Goal: Task Accomplishment & Management: Manage account settings

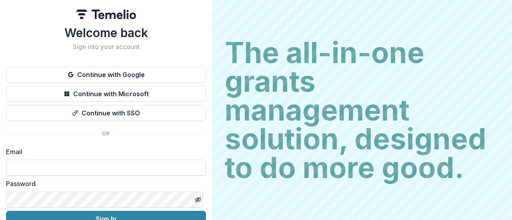
click at [62, 164] on input at bounding box center [106, 168] width 200 height 16
type input "**********"
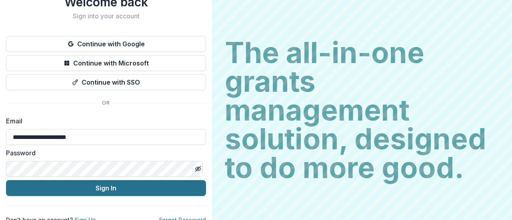
click at [94, 186] on button "Sign In" at bounding box center [106, 188] width 200 height 16
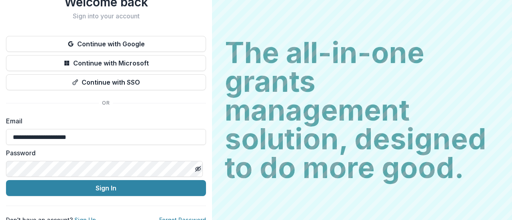
scroll to position [41, 0]
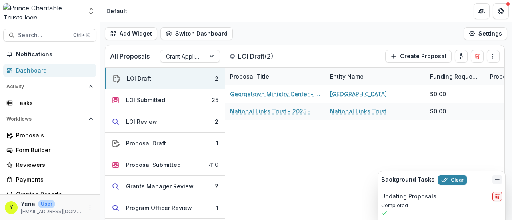
click at [498, 181] on icon "Dismiss" at bounding box center [497, 180] width 6 height 6
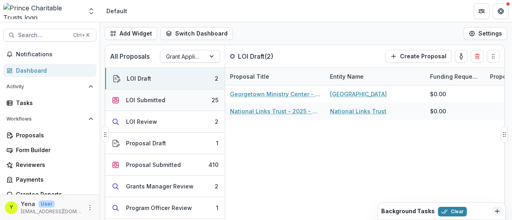
click at [146, 99] on div "LOI Submitted" at bounding box center [145, 100] width 39 height 8
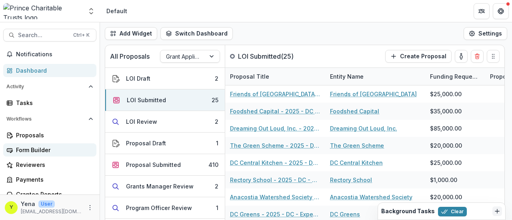
scroll to position [30, 0]
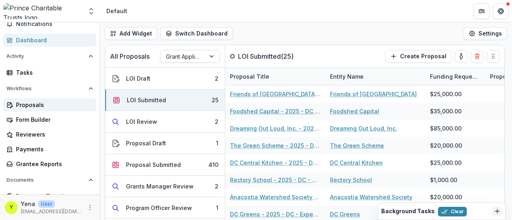
click at [34, 106] on div "Proposals" at bounding box center [53, 105] width 74 height 8
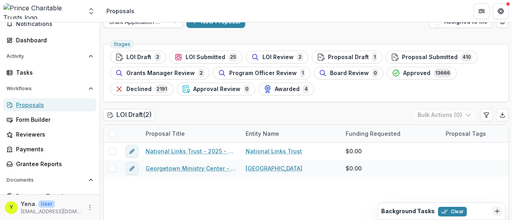
scroll to position [16, 0]
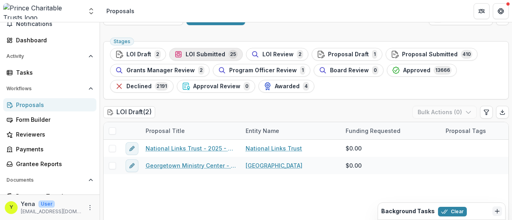
click at [196, 52] on span "LOI Submitted" at bounding box center [206, 54] width 40 height 7
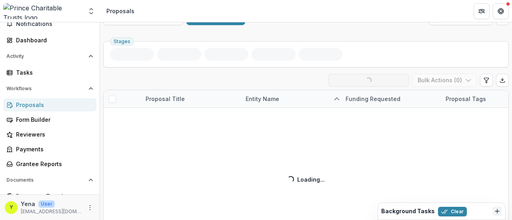
scroll to position [32, 0]
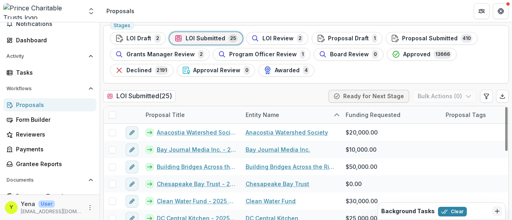
click at [112, 112] on span at bounding box center [112, 115] width 7 height 7
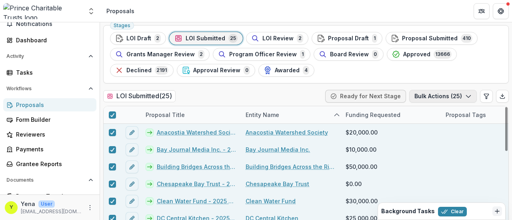
click at [461, 94] on button "Bulk Actions ( 25 )" at bounding box center [443, 96] width 68 height 13
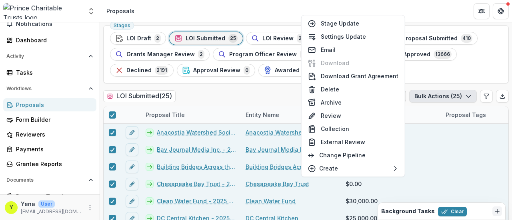
click at [387, 2] on header "Proposals" at bounding box center [306, 11] width 412 height 22
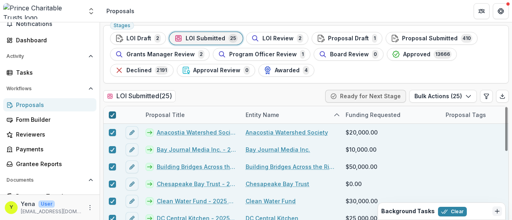
click at [111, 115] on icon at bounding box center [112, 115] width 5 height 4
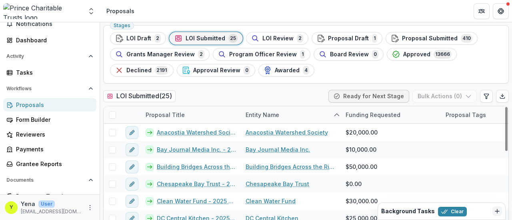
click at [114, 112] on span at bounding box center [112, 115] width 7 height 7
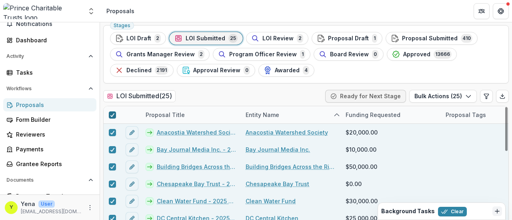
click at [110, 114] on icon at bounding box center [112, 115] width 5 height 4
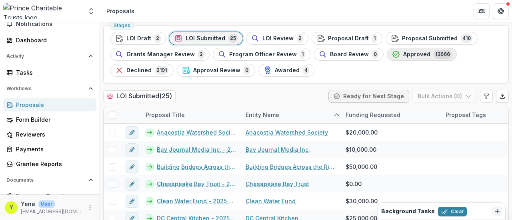
click at [403, 52] on span "Approved" at bounding box center [416, 54] width 27 height 7
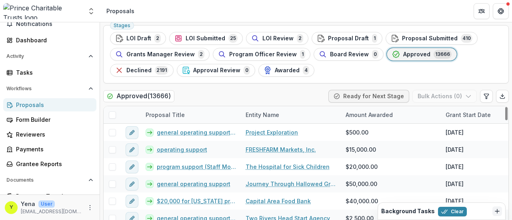
click at [112, 113] on span at bounding box center [112, 115] width 7 height 7
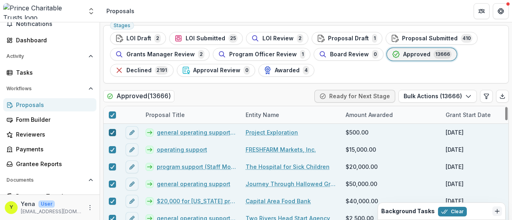
click at [112, 131] on icon at bounding box center [112, 133] width 5 height 4
click at [112, 131] on span at bounding box center [112, 132] width 7 height 7
click at [465, 97] on icon "button" at bounding box center [468, 96] width 6 height 6
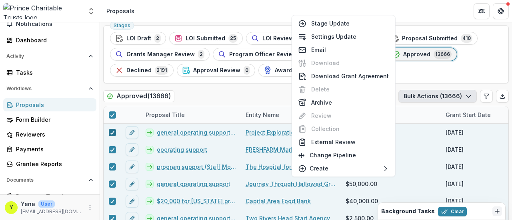
click at [266, 13] on header "Proposals" at bounding box center [306, 11] width 412 height 22
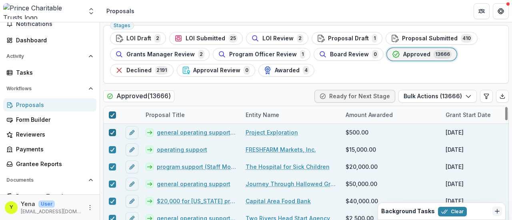
click at [112, 113] on icon at bounding box center [112, 115] width 5 height 4
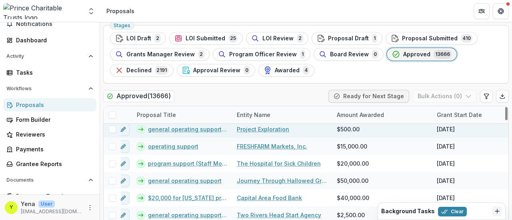
scroll to position [3, 0]
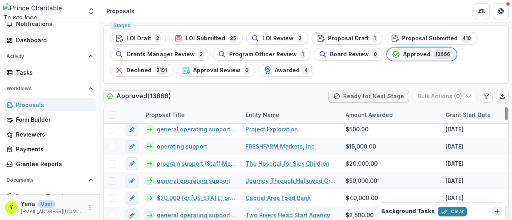
click at [215, 86] on div "Stages LOI Draft 2 LOI Submitted 25 LOI Review 2 Proposal Draft 1 Proposal Subm…" at bounding box center [306, 137] width 412 height 231
click at [196, 18] on header "Proposals" at bounding box center [306, 11] width 412 height 22
click at [205, 36] on span "LOI Submitted" at bounding box center [206, 38] width 40 height 7
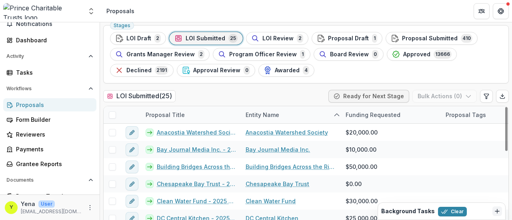
click at [114, 112] on span at bounding box center [112, 115] width 7 height 7
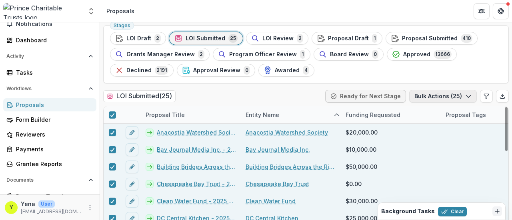
click at [435, 92] on button "Bulk Actions ( 25 )" at bounding box center [443, 96] width 68 height 13
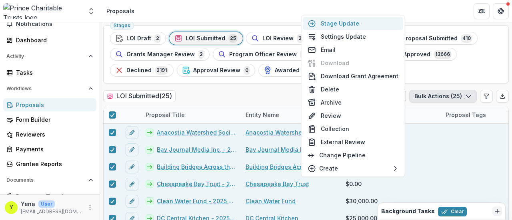
click at [335, 23] on button "Stage Update" at bounding box center [353, 23] width 100 height 13
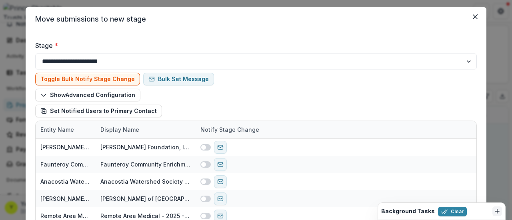
scroll to position [23, 0]
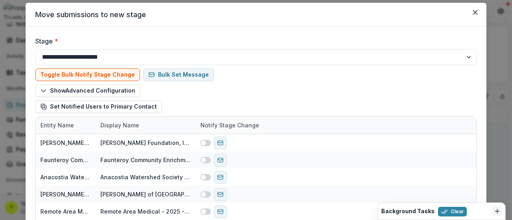
click at [124, 72] on div at bounding box center [139, 76] width 30 height 11
click at [243, 87] on div "Show Advanced Configuration Set Notified Users to Primary Contact" at bounding box center [256, 98] width 442 height 29
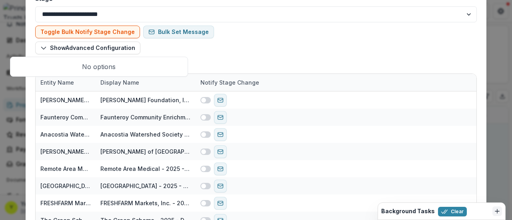
click at [98, 47] on div at bounding box center [93, 46] width 152 height 11
click at [166, 48] on div at bounding box center [93, 46] width 152 height 11
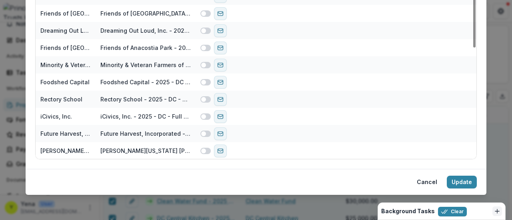
scroll to position [0, 0]
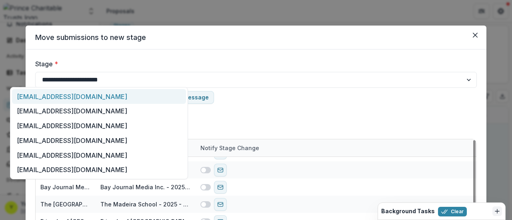
click at [124, 79] on div at bounding box center [139, 76] width 30 height 11
click at [100, 57] on div "**********" at bounding box center [256, 214] width 461 height 328
click at [134, 80] on div at bounding box center [139, 76] width 30 height 11
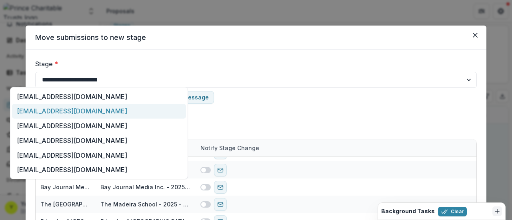
click at [154, 58] on div "**********" at bounding box center [256, 214] width 461 height 328
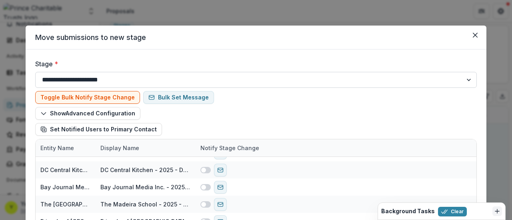
click at [466, 78] on select "**********" at bounding box center [256, 80] width 442 height 16
select select "*********"
click at [35, 72] on select "**********" at bounding box center [256, 80] width 442 height 16
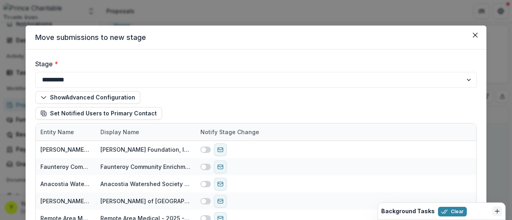
click at [29, 120] on div "**********" at bounding box center [256, 214] width 461 height 328
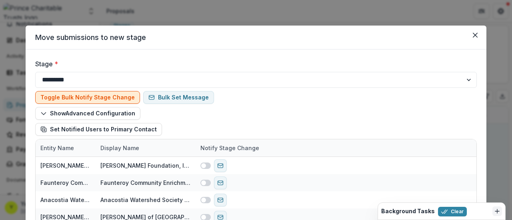
click at [54, 99] on button "Toggle Bulk Notify Stage Change" at bounding box center [87, 97] width 105 height 13
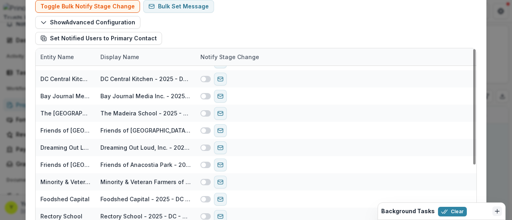
scroll to position [208, 0]
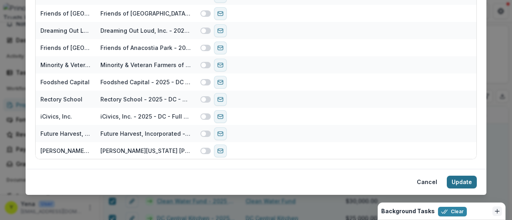
click at [456, 182] on button "Update" at bounding box center [462, 182] width 30 height 13
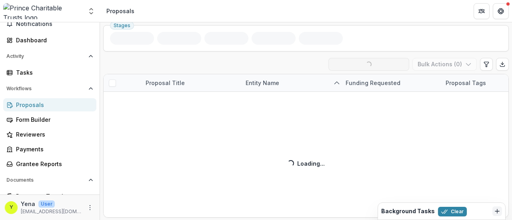
scroll to position [0, 0]
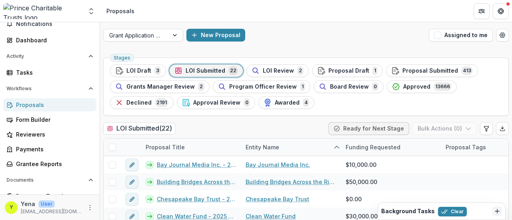
click at [322, 101] on ul "Stages LOI Draft 3 LOI Submitted 22 LOI Review 2 Proposal Draft 1 Proposal Subm…" at bounding box center [306, 86] width 392 height 45
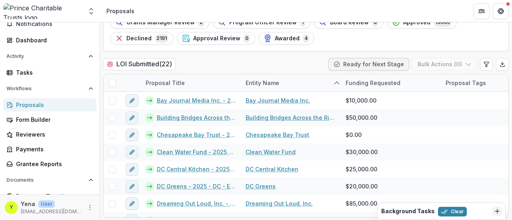
scroll to position [16, 0]
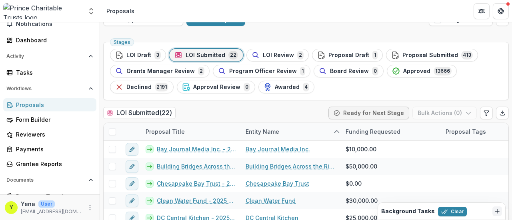
click at [325, 89] on ul "Stages LOI Draft 3 LOI Submitted 22 LOI Review 2 Proposal Draft 1 Proposal Subm…" at bounding box center [306, 71] width 392 height 45
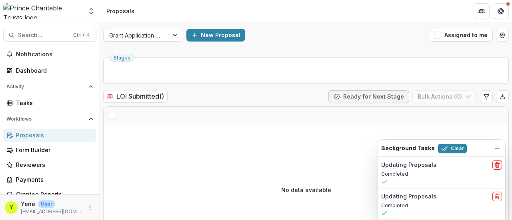
click at [290, 40] on div "New Proposal" at bounding box center [305, 35] width 239 height 13
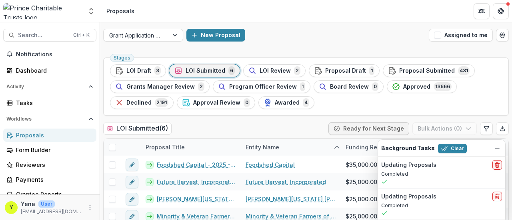
click at [304, 40] on div "New Proposal" at bounding box center [305, 35] width 239 height 13
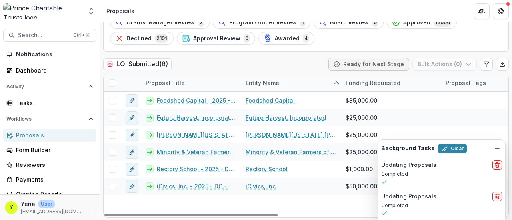
click at [111, 80] on span at bounding box center [112, 83] width 7 height 7
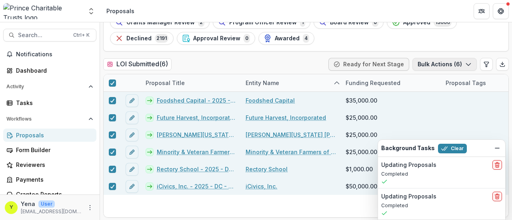
click at [450, 64] on button "Bulk Actions ( 6 )" at bounding box center [444, 64] width 64 height 13
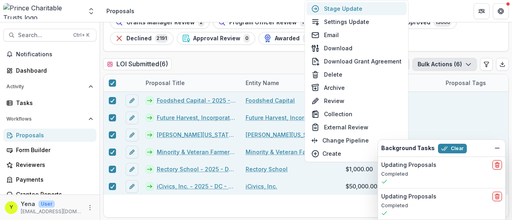
click at [346, 7] on button "Stage Update" at bounding box center [356, 8] width 100 height 13
select select "*********"
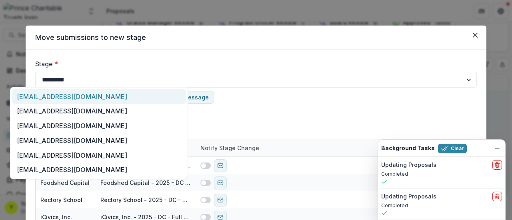
click at [124, 75] on div at bounding box center [139, 76] width 30 height 11
click at [314, 75] on select "**********" at bounding box center [256, 80] width 442 height 16
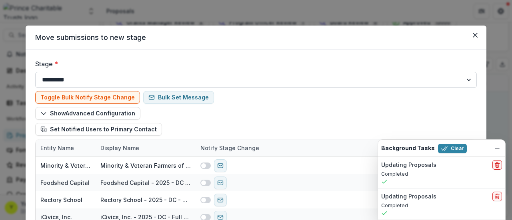
click at [35, 72] on select "**********" at bounding box center [256, 80] width 442 height 16
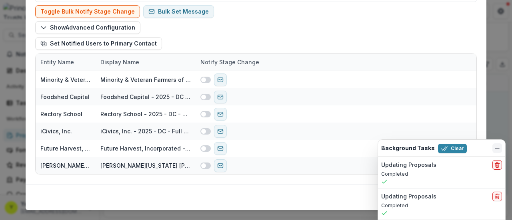
click at [498, 148] on line "Dismiss" at bounding box center [497, 148] width 4 height 0
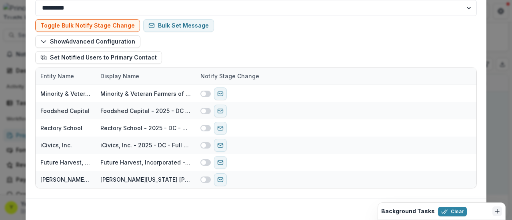
scroll to position [101, 0]
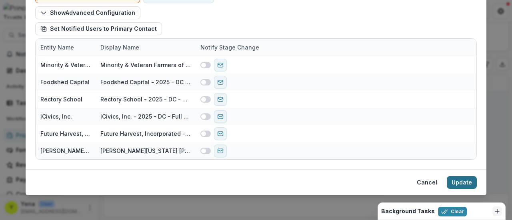
click at [462, 180] on button "Update" at bounding box center [462, 182] width 30 height 13
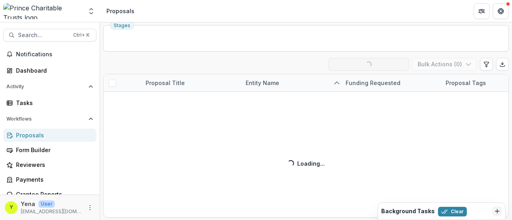
scroll to position [17, 0]
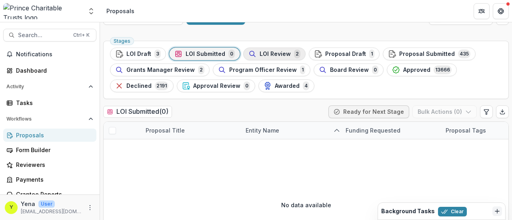
click at [272, 51] on span "LOI Review" at bounding box center [275, 54] width 31 height 7
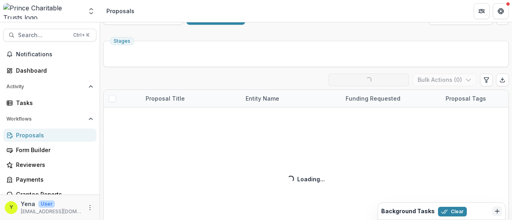
scroll to position [32, 0]
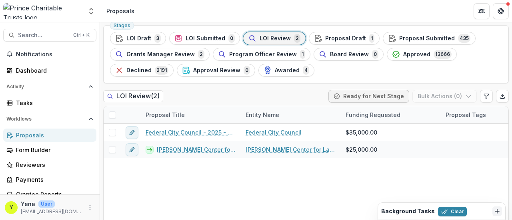
click at [402, 38] on span "Proposal Submitted" at bounding box center [427, 38] width 56 height 7
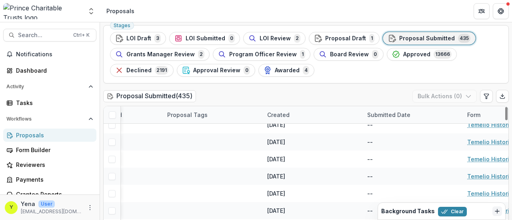
scroll to position [545, 278]
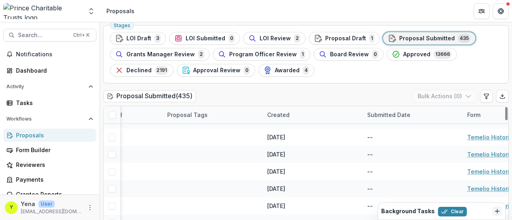
click at [282, 113] on div "Created" at bounding box center [278, 115] width 32 height 8
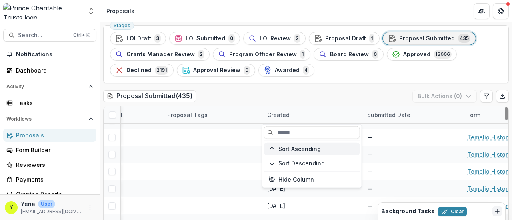
click at [296, 149] on span "Sort Ascending" at bounding box center [299, 149] width 42 height 7
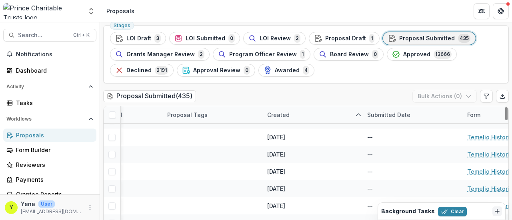
click at [285, 88] on div "Stages LOI Draft 3 LOI Submitted 0 LOI Review 2 Proposal Draft 1 Proposal Submi…" at bounding box center [306, 137] width 412 height 231
click at [378, 116] on div "Submitted Date" at bounding box center [388, 115] width 53 height 8
click at [388, 152] on span "Sort Ascending" at bounding box center [399, 149] width 42 height 7
click at [386, 90] on div "Proposal Submitted ( 435 ) Bulk Actions ( 0 )" at bounding box center [306, 98] width 406 height 16
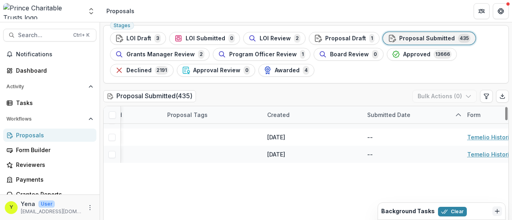
scroll to position [150, 278]
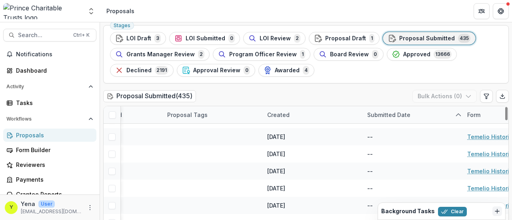
click at [402, 116] on div "Submitted Date" at bounding box center [388, 115] width 53 height 8
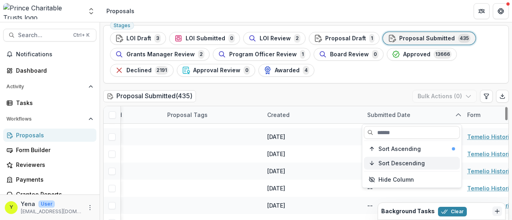
click at [402, 159] on button "Sort Descending" at bounding box center [412, 163] width 96 height 13
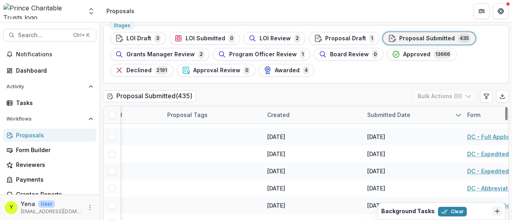
click at [395, 88] on div "Stages LOI Draft 3 LOI Submitted 0 LOI Review 2 Proposal Draft 1 Proposal Submi…" at bounding box center [306, 137] width 412 height 231
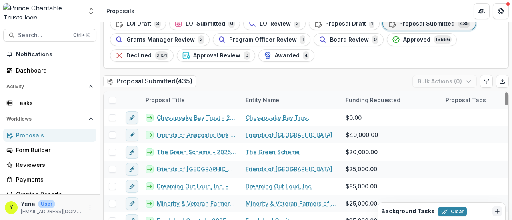
scroll to position [64, 0]
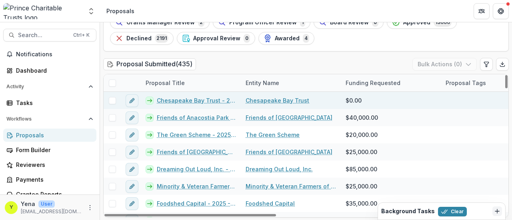
click at [112, 99] on span at bounding box center [112, 100] width 7 height 7
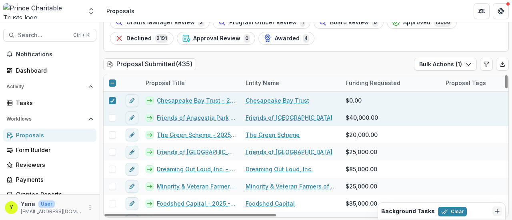
click at [112, 117] on span at bounding box center [112, 117] width 7 height 7
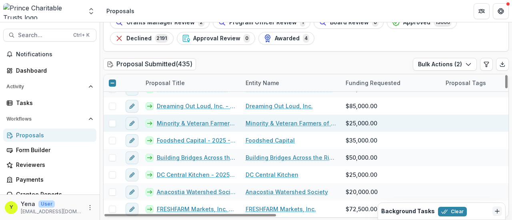
scroll to position [0, 0]
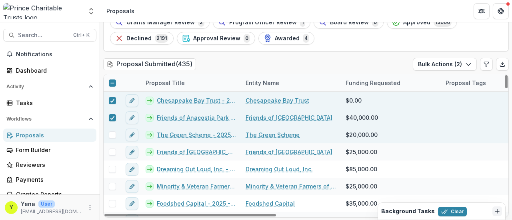
click at [110, 134] on span at bounding box center [112, 135] width 7 height 7
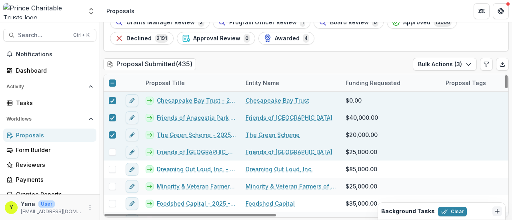
click at [110, 153] on span at bounding box center [112, 152] width 7 height 7
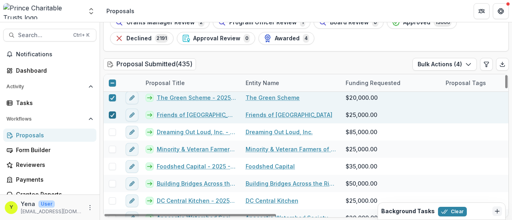
scroll to position [38, 0]
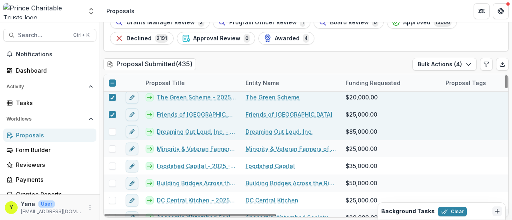
click at [110, 129] on span at bounding box center [112, 131] width 7 height 7
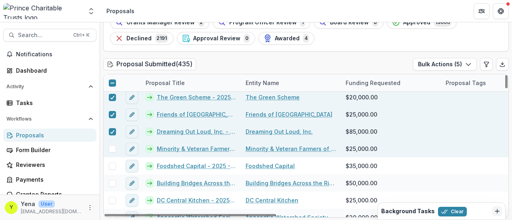
click at [112, 148] on span at bounding box center [112, 149] width 7 height 7
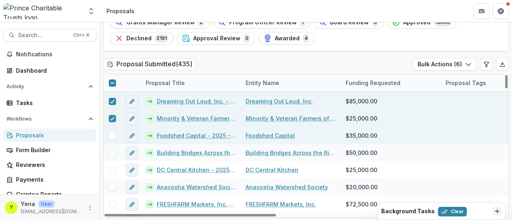
click at [112, 134] on span at bounding box center [112, 135] width 7 height 7
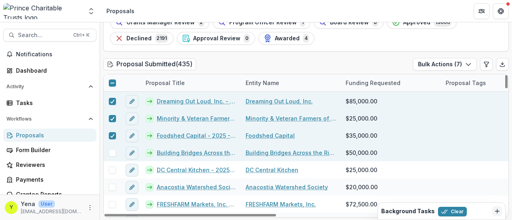
click at [112, 151] on span at bounding box center [112, 153] width 7 height 7
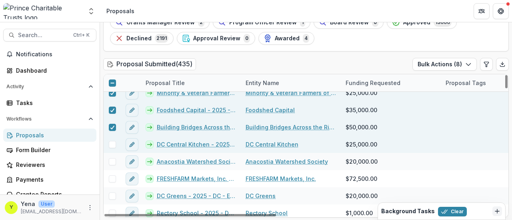
click at [111, 139] on div at bounding box center [112, 144] width 17 height 17
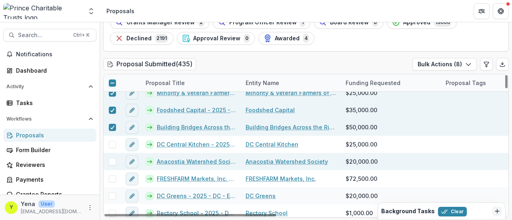
click at [112, 157] on div at bounding box center [112, 161] width 17 height 17
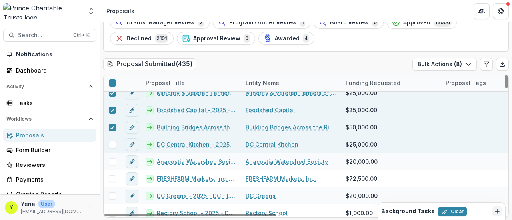
click at [112, 146] on span at bounding box center [112, 144] width 7 height 7
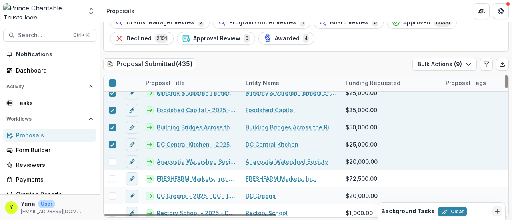
click at [112, 157] on div at bounding box center [112, 161] width 17 height 17
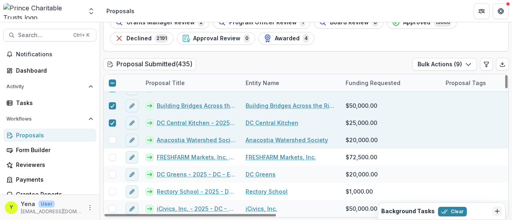
click at [112, 140] on span at bounding box center [112, 140] width 7 height 7
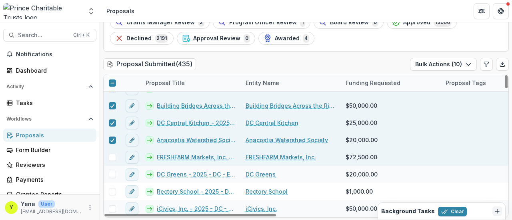
click at [113, 155] on span at bounding box center [112, 157] width 7 height 7
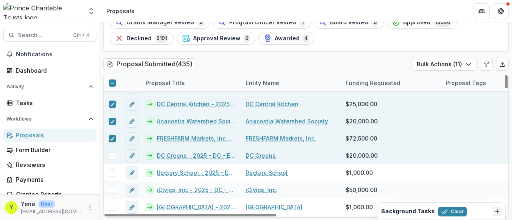
click at [111, 156] on span at bounding box center [112, 155] width 7 height 7
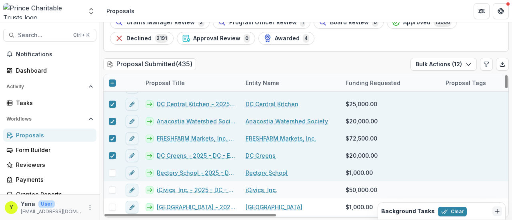
click at [111, 175] on span at bounding box center [112, 173] width 7 height 7
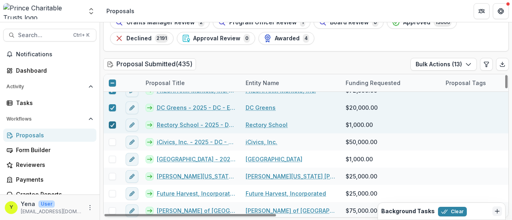
scroll to position [182, 0]
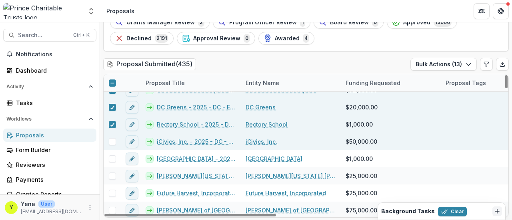
click at [112, 141] on span at bounding box center [112, 141] width 7 height 7
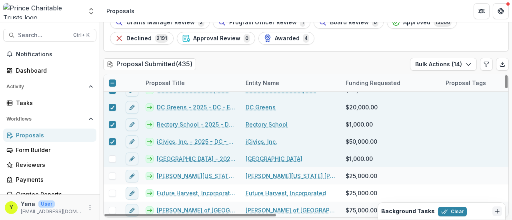
click at [112, 158] on span at bounding box center [112, 159] width 7 height 7
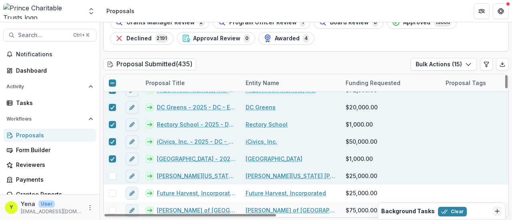
click at [110, 175] on span at bounding box center [112, 176] width 7 height 7
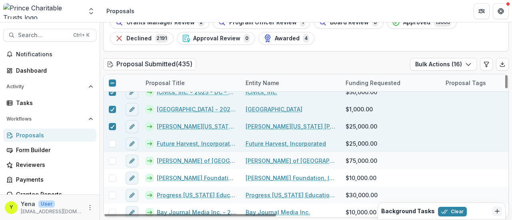
click at [113, 144] on span at bounding box center [112, 143] width 7 height 7
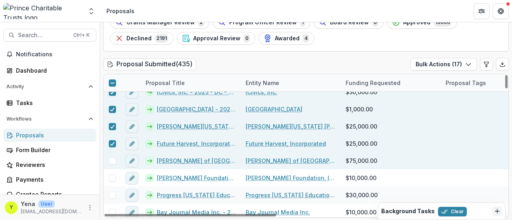
click at [113, 158] on span at bounding box center [112, 161] width 7 height 7
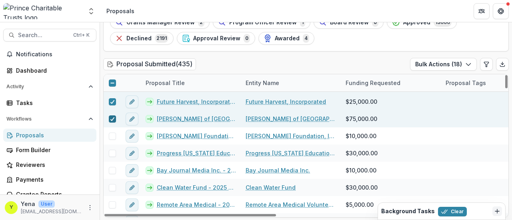
scroll to position [274, 0]
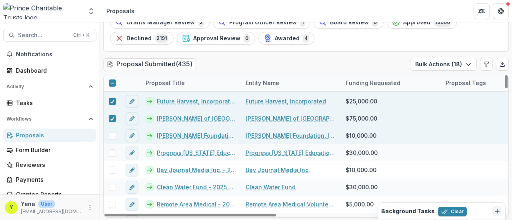
click at [113, 139] on div at bounding box center [112, 135] width 17 height 17
click at [111, 138] on span at bounding box center [112, 135] width 7 height 7
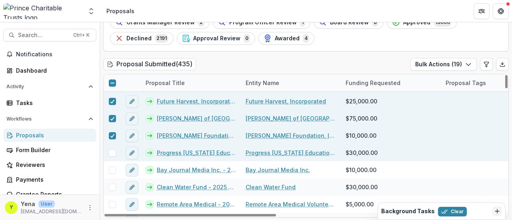
click at [111, 158] on div at bounding box center [112, 152] width 17 height 17
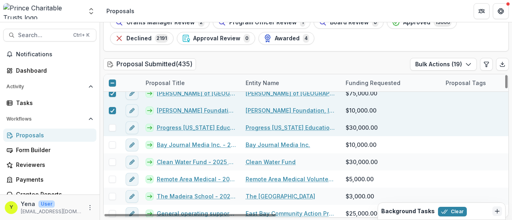
scroll to position [300, 0]
click at [110, 126] on span at bounding box center [112, 127] width 7 height 7
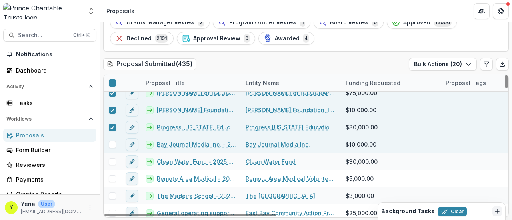
click at [112, 144] on span at bounding box center [112, 144] width 7 height 7
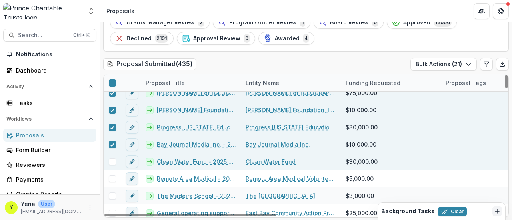
click at [110, 160] on span at bounding box center [112, 161] width 7 height 7
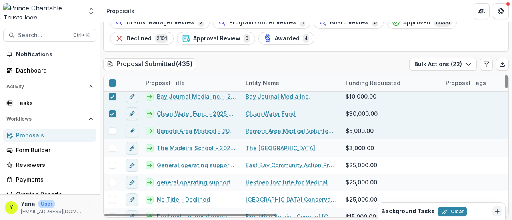
click at [113, 130] on span at bounding box center [112, 131] width 7 height 7
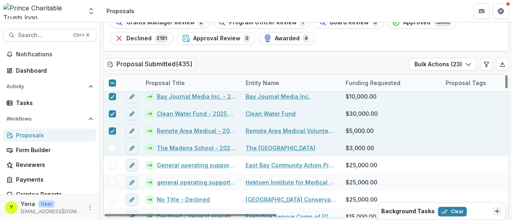
click at [111, 147] on span at bounding box center [112, 148] width 7 height 7
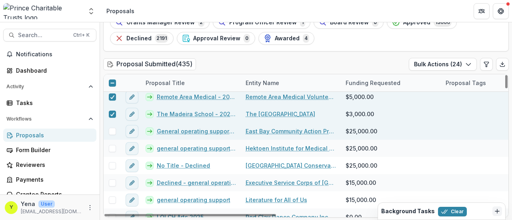
click at [112, 132] on span at bounding box center [112, 131] width 7 height 7
click at [112, 135] on div at bounding box center [112, 131] width 17 height 17
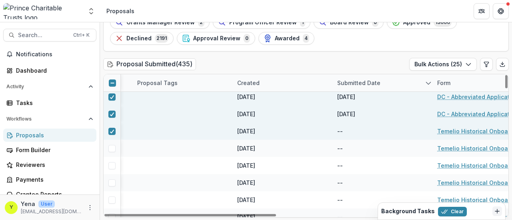
scroll to position [382, 309]
click at [111, 128] on div at bounding box center [112, 131] width 5 height 6
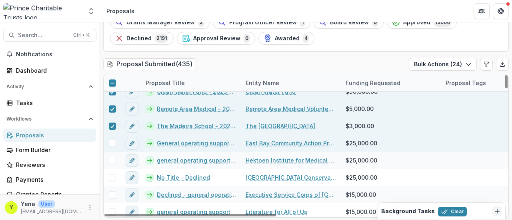
scroll to position [369, 0]
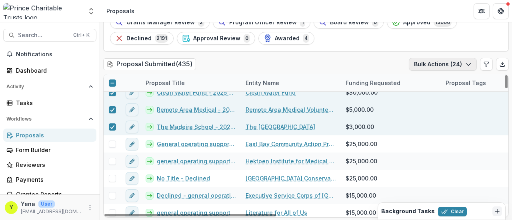
click at [471, 62] on button "Bulk Actions ( 24 )" at bounding box center [443, 64] width 68 height 13
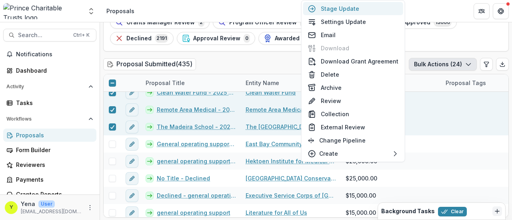
click at [338, 9] on button "Stage Update" at bounding box center [353, 8] width 100 height 13
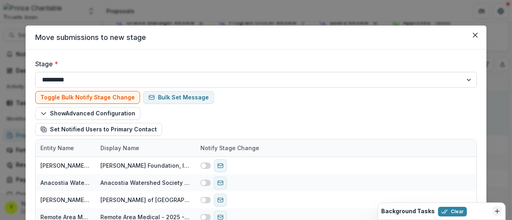
click at [468, 79] on select "**********" at bounding box center [256, 80] width 442 height 16
select select "**********"
click at [35, 72] on select "**********" at bounding box center [256, 80] width 442 height 16
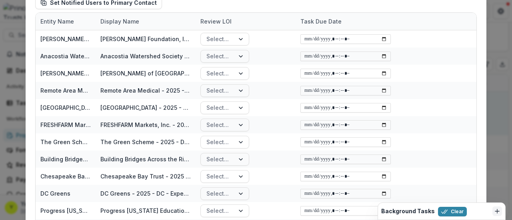
scroll to position [208, 0]
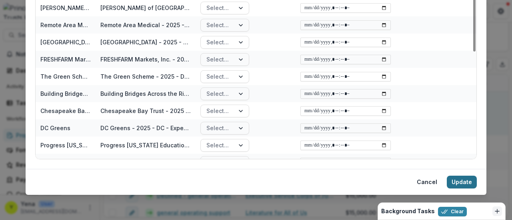
click at [464, 180] on button "Update" at bounding box center [462, 182] width 30 height 13
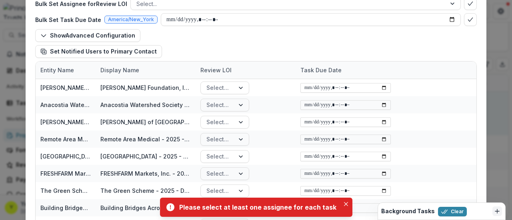
scroll to position [52, 0]
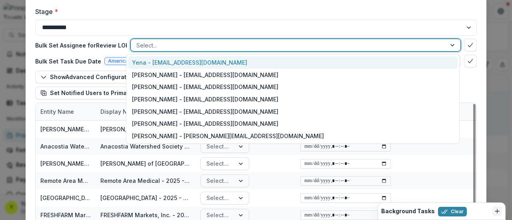
click at [153, 43] on div at bounding box center [288, 45] width 304 height 10
click at [149, 63] on div "Yena - ychoi@princetrusts.org" at bounding box center [293, 62] width 330 height 12
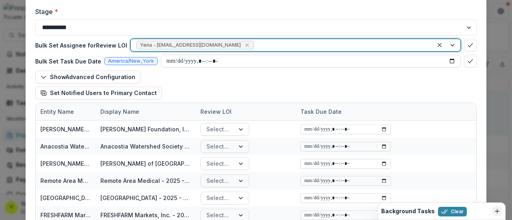
click at [29, 100] on div "**********" at bounding box center [256, 161] width 461 height 328
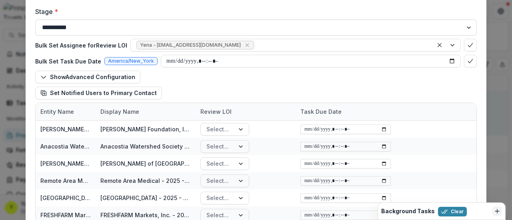
click at [149, 24] on select "**********" at bounding box center [256, 28] width 442 height 16
select select "**********"
click at [35, 20] on select "**********" at bounding box center [256, 28] width 442 height 16
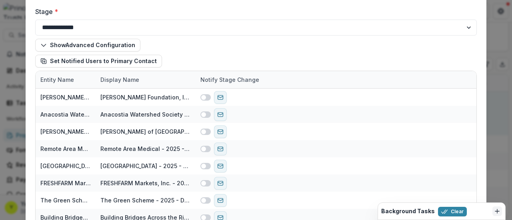
click at [188, 52] on div "Show Advanced Configuration Set Notified Users to Primary Contact" at bounding box center [256, 53] width 442 height 35
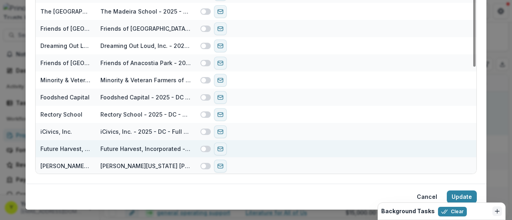
scroll to position [194, 0]
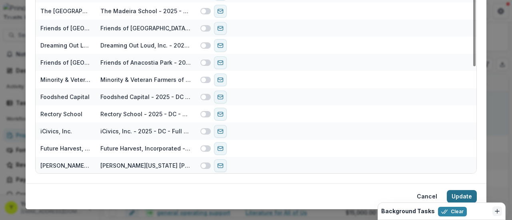
click at [454, 195] on button "Update" at bounding box center [462, 196] width 30 height 13
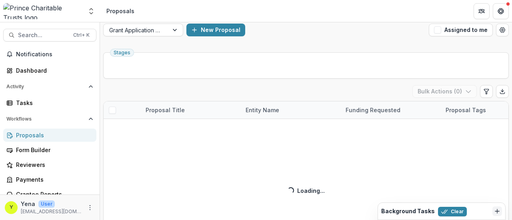
scroll to position [0, 0]
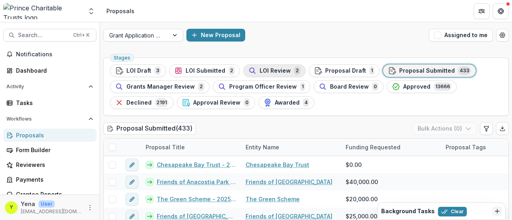
click at [260, 73] on span "LOI Review" at bounding box center [275, 71] width 31 height 7
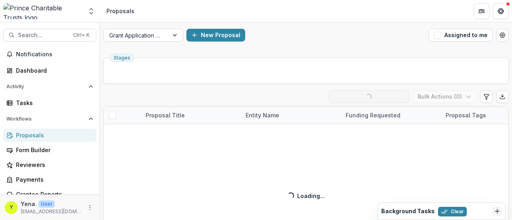
scroll to position [32, 0]
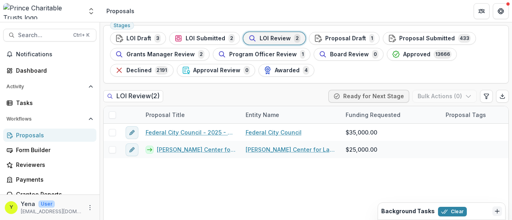
click at [113, 114] on span at bounding box center [112, 115] width 7 height 7
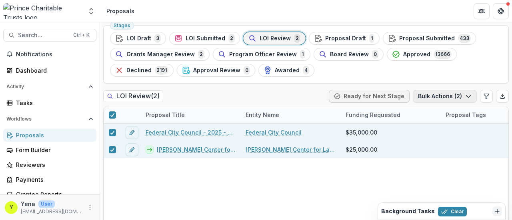
click at [465, 95] on icon "button" at bounding box center [468, 96] width 6 height 6
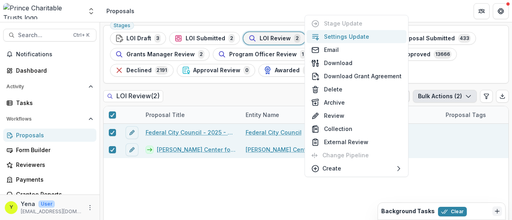
click at [341, 38] on button "Settings Update" at bounding box center [356, 36] width 100 height 13
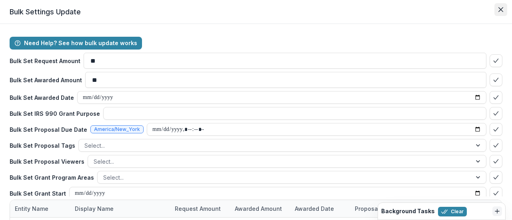
click at [499, 12] on icon "Close" at bounding box center [500, 9] width 5 height 5
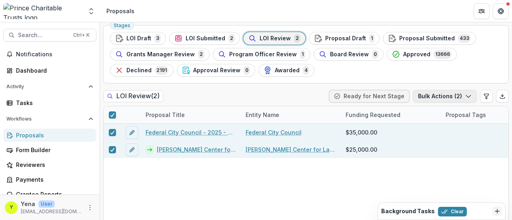
click at [438, 95] on button "Bulk Actions ( 2 )" at bounding box center [445, 96] width 64 height 13
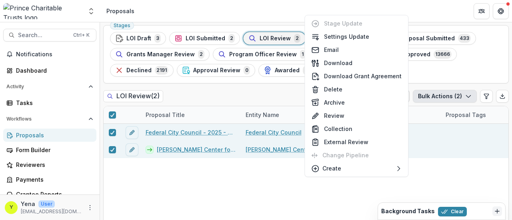
click at [117, 112] on div at bounding box center [112, 114] width 17 height 17
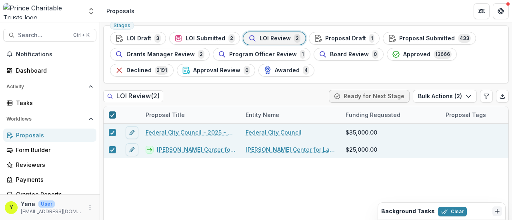
click at [112, 113] on icon at bounding box center [112, 115] width 5 height 4
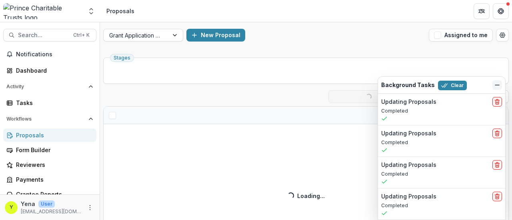
click at [496, 86] on icon "Dismiss" at bounding box center [497, 85] width 6 height 6
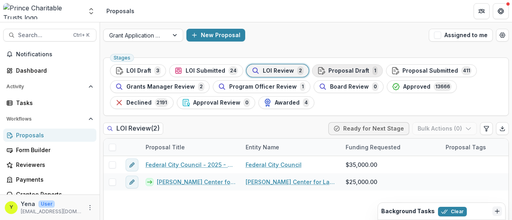
click at [332, 71] on span "Proposal Draft" at bounding box center [348, 71] width 41 height 7
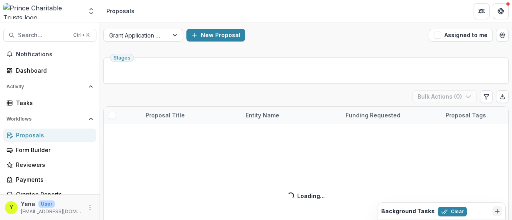
scroll to position [32, 0]
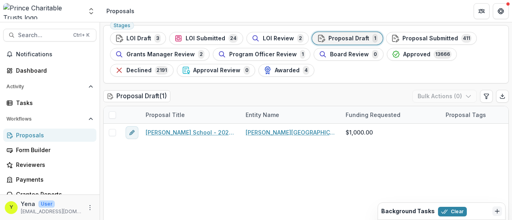
click at [113, 115] on span at bounding box center [112, 115] width 7 height 7
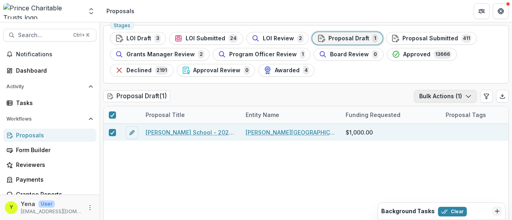
click at [468, 96] on icon "button" at bounding box center [468, 96] width 6 height 6
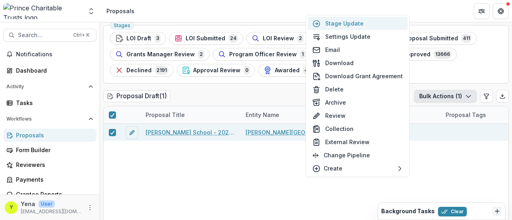
click at [370, 21] on button "Stage Update" at bounding box center [358, 23] width 100 height 13
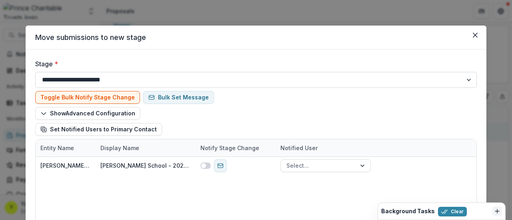
click at [170, 81] on select "**********" at bounding box center [256, 80] width 442 height 16
select select "**********"
click at [35, 72] on select "**********" at bounding box center [256, 80] width 442 height 16
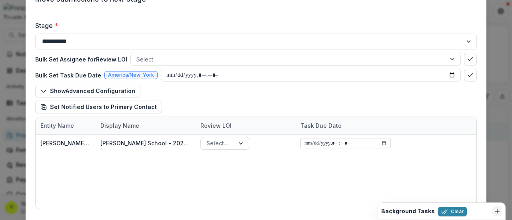
scroll to position [39, 0]
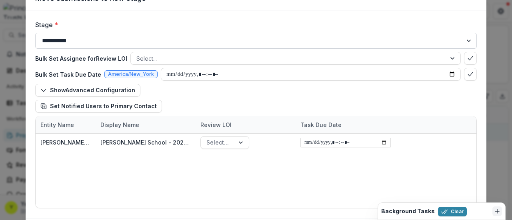
click at [186, 36] on select "**********" at bounding box center [256, 41] width 442 height 16
select select "**********"
click at [35, 33] on select "**********" at bounding box center [256, 41] width 442 height 16
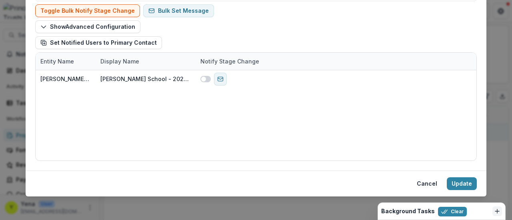
scroll to position [87, 0]
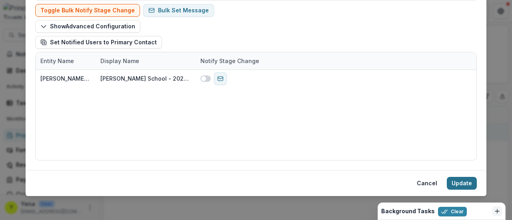
click at [463, 187] on button "Update" at bounding box center [462, 183] width 30 height 13
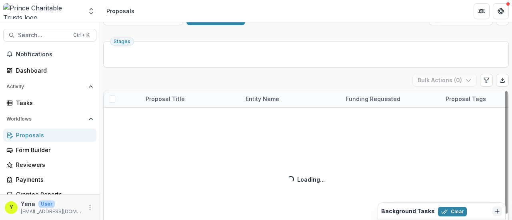
scroll to position [0, 0]
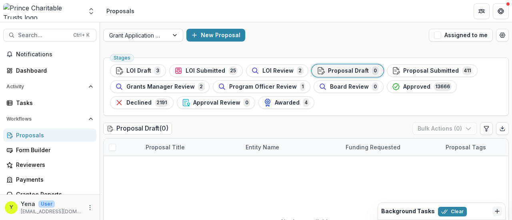
click at [266, 48] on div "Grant Application Process New Proposal Assigned to me" at bounding box center [306, 35] width 412 height 26
click at [170, 58] on div "Stages LOI Draft 3 LOI Submitted 25 LOI Review 2 Proposal Draft 0 Proposal Subm…" at bounding box center [306, 87] width 406 height 58
click at [161, 59] on div "Stages LOI Draft 3 LOI Submitted 25 LOI Review 2 Proposal Draft 0 Proposal Subm…" at bounding box center [306, 87] width 406 height 58
click at [206, 72] on span "LOI Submitted" at bounding box center [206, 71] width 40 height 7
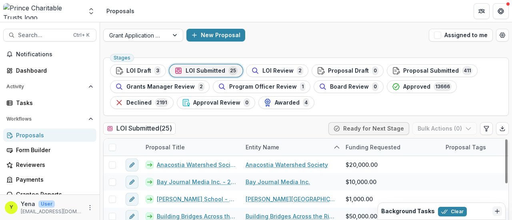
click at [111, 148] on span at bounding box center [112, 147] width 7 height 7
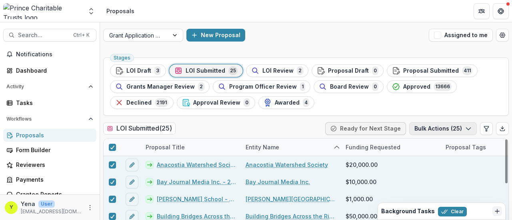
click at [444, 124] on button "Bulk Actions ( 25 )" at bounding box center [443, 128] width 68 height 13
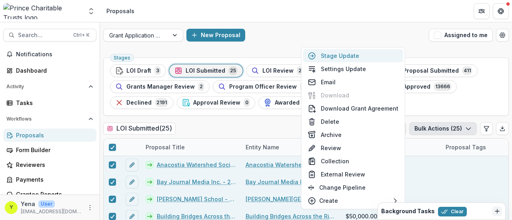
click at [354, 56] on button "Stage Update" at bounding box center [353, 55] width 100 height 13
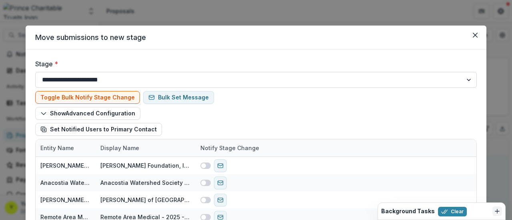
click at [172, 78] on select "**********" at bounding box center [256, 80] width 442 height 16
select select "**********"
click at [35, 72] on select "**********" at bounding box center [256, 80] width 442 height 16
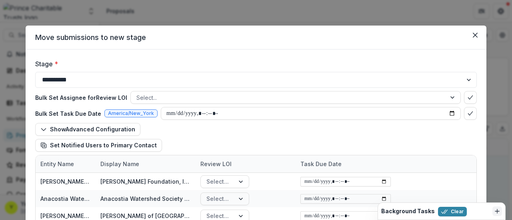
click at [58, 55] on div "**********" at bounding box center [256, 214] width 461 height 328
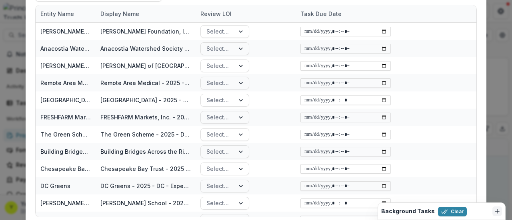
scroll to position [208, 0]
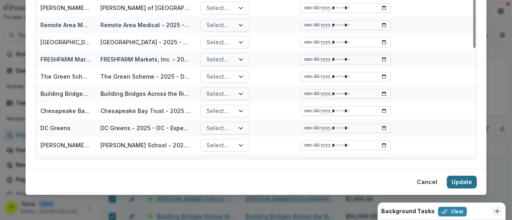
click at [457, 182] on button "Update" at bounding box center [462, 182] width 30 height 13
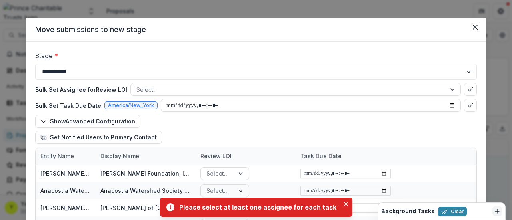
scroll to position [0, 0]
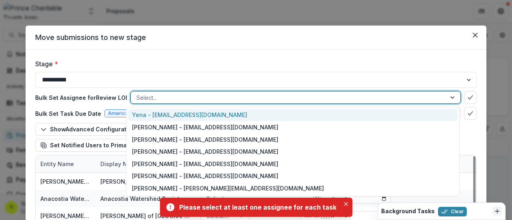
click at [181, 98] on div at bounding box center [288, 98] width 304 height 10
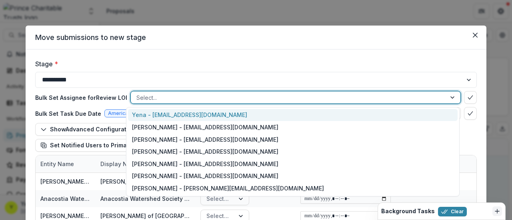
click at [174, 112] on div "Yena - ychoi@princetrusts.org" at bounding box center [293, 115] width 330 height 12
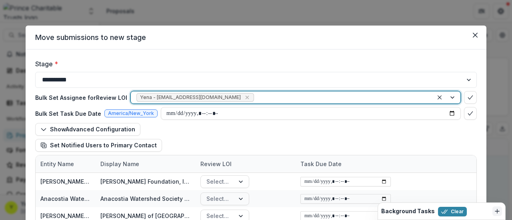
click at [26, 126] on div "**********" at bounding box center [256, 214] width 461 height 328
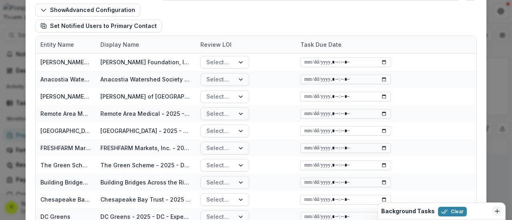
scroll to position [208, 0]
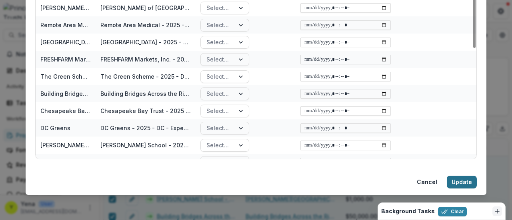
click at [465, 183] on button "Update" at bounding box center [462, 182] width 30 height 13
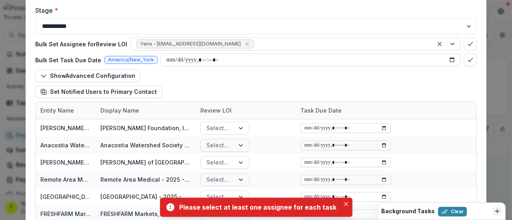
scroll to position [52, 0]
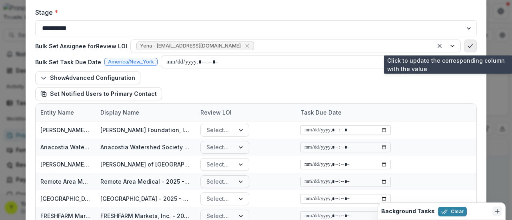
click at [464, 45] on button "bulk-confirm-option" at bounding box center [470, 46] width 13 height 13
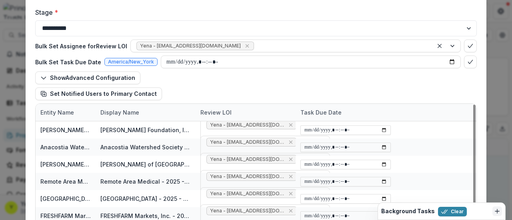
scroll to position [208, 0]
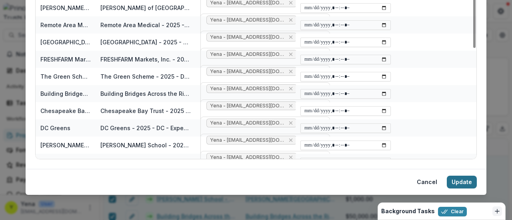
click at [462, 185] on button "Update" at bounding box center [462, 182] width 30 height 13
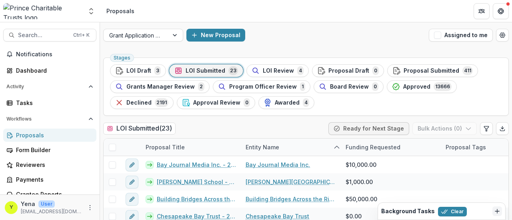
click at [286, 41] on div "Grant Application Process New Proposal Assigned to me" at bounding box center [306, 35] width 412 height 26
click at [333, 109] on div "Stages LOI Draft 3 LOI Submitted 23 LOI Review 4 Proposal Draft 0 Proposal Subm…" at bounding box center [306, 87] width 406 height 58
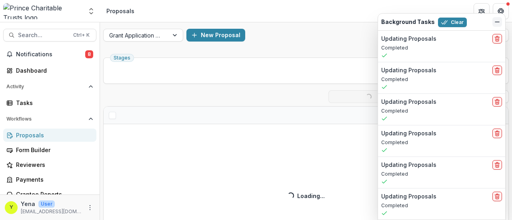
click at [498, 20] on icon "Dismiss" at bounding box center [497, 22] width 6 height 6
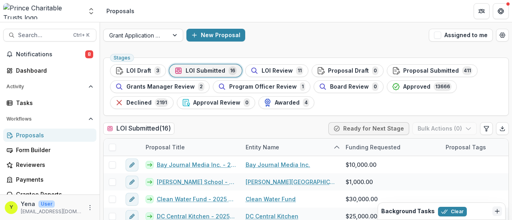
click at [282, 50] on div "Grant Application Process New Proposal Assigned to me Stages LOI Draft 3 LOI Su…" at bounding box center [306, 153] width 412 height 263
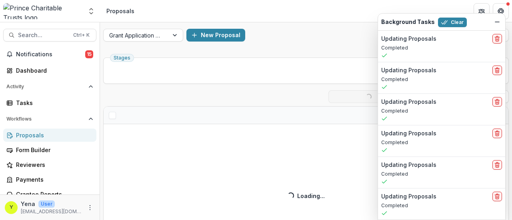
click at [492, 24] on div "Background Tasks Clear" at bounding box center [441, 22] width 127 height 17
click at [498, 24] on icon "Dismiss" at bounding box center [497, 22] width 6 height 6
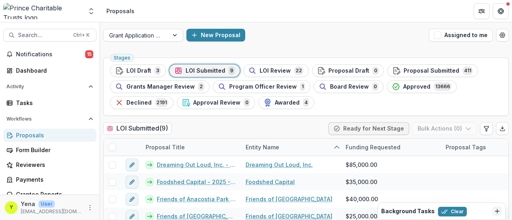
click at [292, 38] on div "New Proposal" at bounding box center [305, 35] width 239 height 13
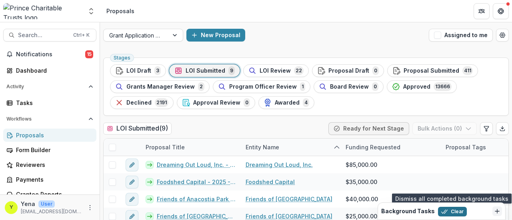
click at [450, 214] on button "Clear" at bounding box center [452, 212] width 29 height 10
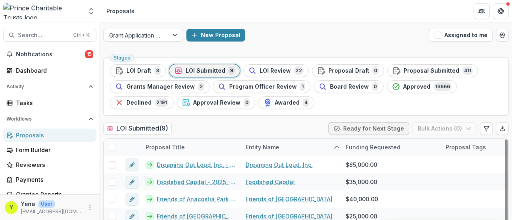
scroll to position [36, 0]
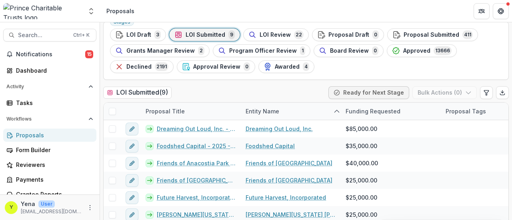
click at [343, 70] on ul "Stages LOI Draft 3 LOI Submitted 9 LOI Review 22 Proposal Draft 0 Proposal Subm…" at bounding box center [306, 50] width 392 height 45
click at [404, 38] on span "Proposal Submitted" at bounding box center [432, 35] width 56 height 7
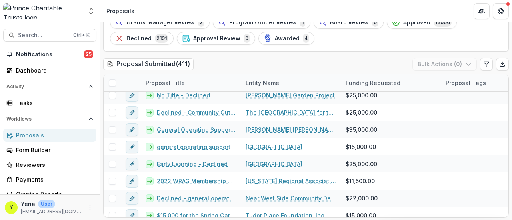
scroll to position [4, 0]
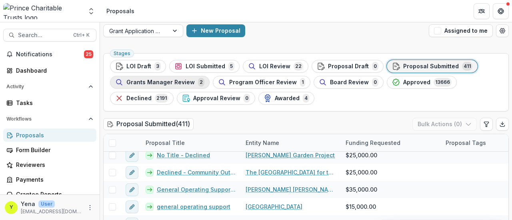
click at [166, 84] on span "Grants Manager Review" at bounding box center [160, 82] width 68 height 7
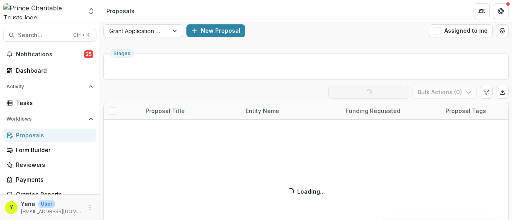
scroll to position [32, 0]
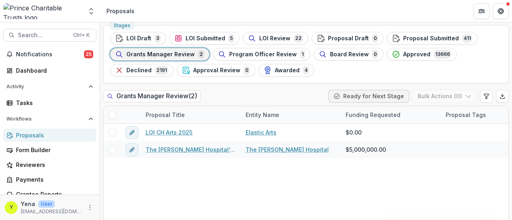
click at [145, 36] on span "LOI Draft" at bounding box center [138, 38] width 25 height 7
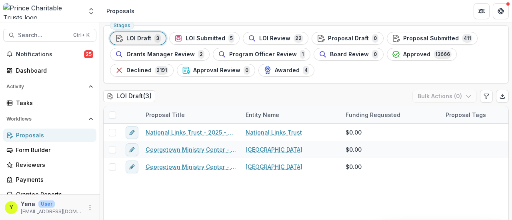
click at [194, 40] on span "LOI Submitted" at bounding box center [206, 38] width 40 height 7
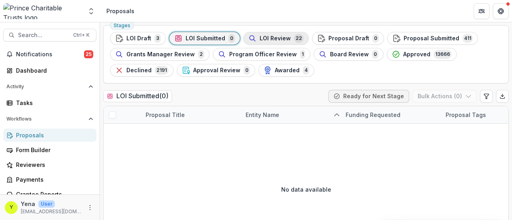
click at [270, 40] on span "LOI Review" at bounding box center [275, 38] width 31 height 7
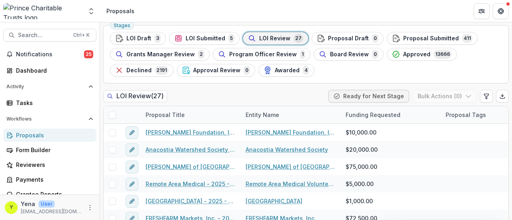
click at [213, 94] on div "LOI Review ( 27 ) Ready for Next Stage Bulk Actions ( 0 )" at bounding box center [306, 98] width 406 height 16
click at [190, 38] on span "LOI Submitted" at bounding box center [206, 38] width 40 height 7
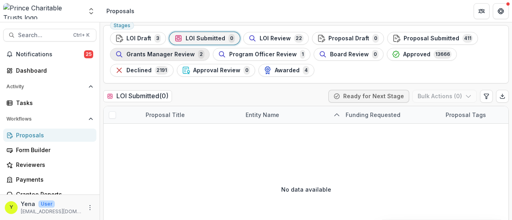
click at [171, 56] on span "Grants Manager Review" at bounding box center [160, 54] width 68 height 7
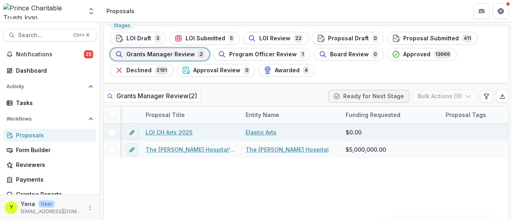
scroll to position [0, 31]
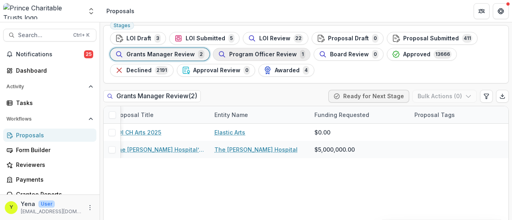
click at [238, 56] on span "Program Officer Review" at bounding box center [263, 54] width 68 height 7
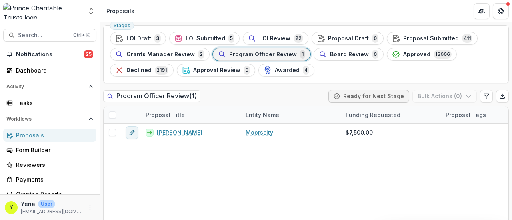
click at [403, 40] on span "Proposal Submitted" at bounding box center [431, 38] width 56 height 7
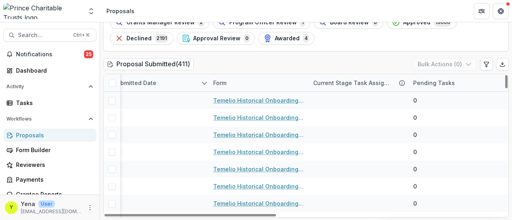
scroll to position [82, 534]
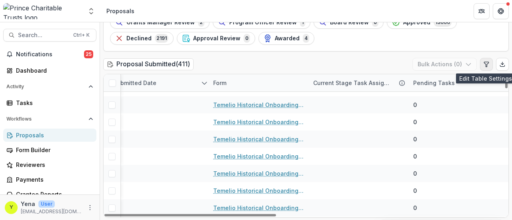
click at [486, 64] on icon "Edit table settings" at bounding box center [486, 64] width 6 height 6
select select "******"
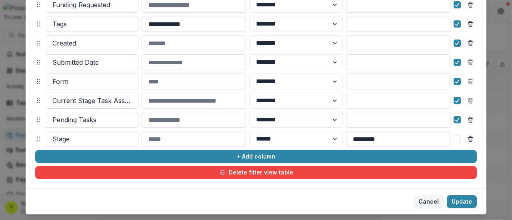
scroll to position [162, 0]
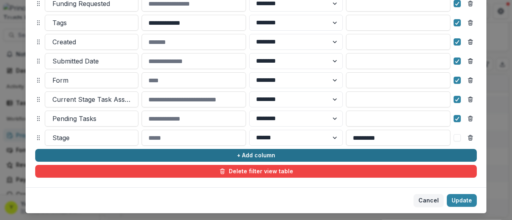
click at [114, 157] on button "+ Add column" at bounding box center [256, 155] width 442 height 13
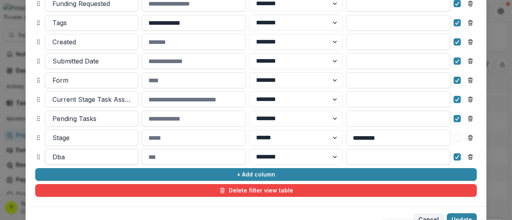
click at [78, 156] on div at bounding box center [91, 157] width 78 height 11
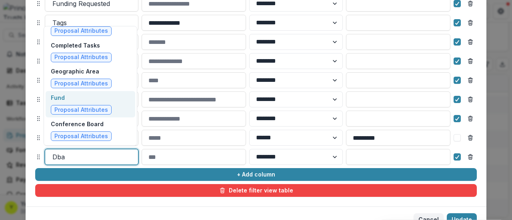
scroll to position [1940, 0]
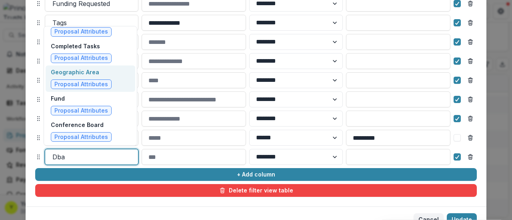
click at [100, 68] on p "Geographic Area" at bounding box center [81, 72] width 61 height 8
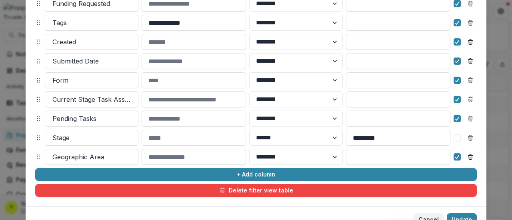
click at [171, 164] on input at bounding box center [194, 157] width 104 height 16
click at [358, 152] on input at bounding box center [398, 157] width 104 height 16
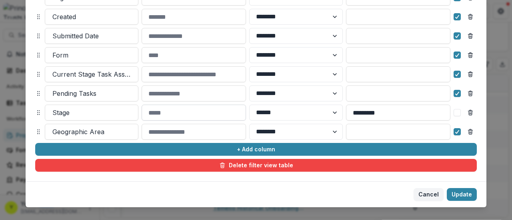
scroll to position [187, 0]
click at [316, 132] on select "******** ******" at bounding box center [296, 132] width 94 height 16
click at [311, 191] on footer "Cancel Update" at bounding box center [256, 195] width 461 height 26
click at [365, 134] on input at bounding box center [398, 132] width 104 height 16
type input "**"
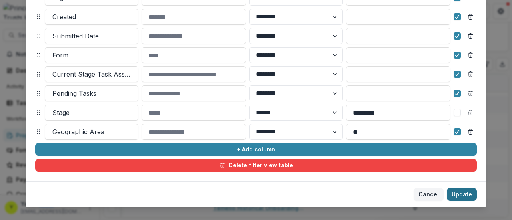
click at [460, 193] on button "Update" at bounding box center [462, 194] width 30 height 13
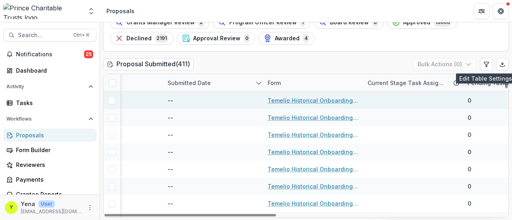
scroll to position [0, 534]
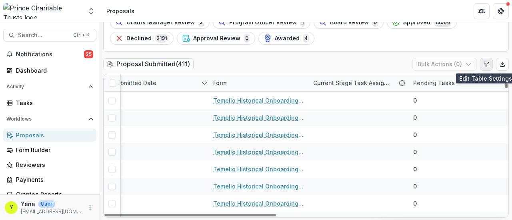
click at [483, 66] on icon "Edit table settings" at bounding box center [486, 64] width 6 height 6
select select "******"
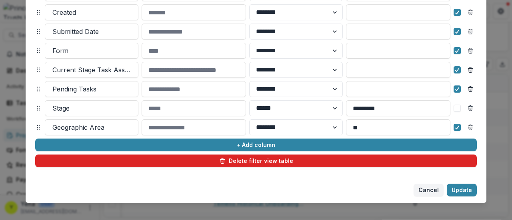
scroll to position [200, 0]
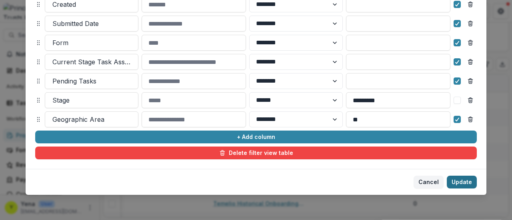
click at [459, 182] on button "Update" at bounding box center [462, 182] width 30 height 13
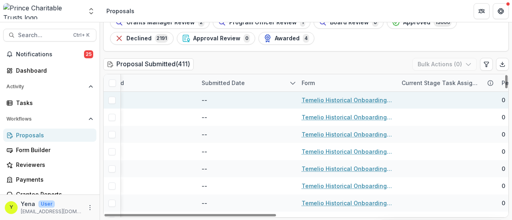
scroll to position [121, 534]
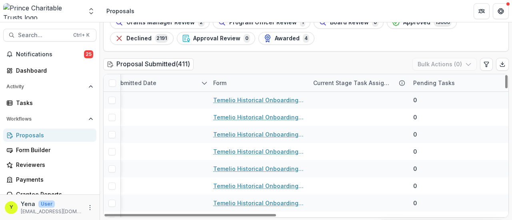
click at [433, 81] on div "Pending Tasks" at bounding box center [433, 83] width 51 height 8
click at [483, 67] on icon "Edit table settings" at bounding box center [486, 64] width 6 height 6
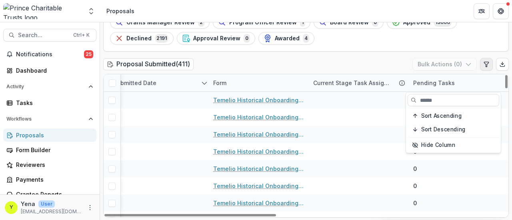
select select "******"
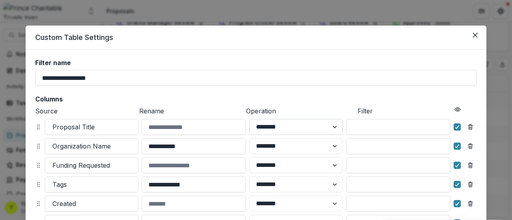
scroll to position [200, 0]
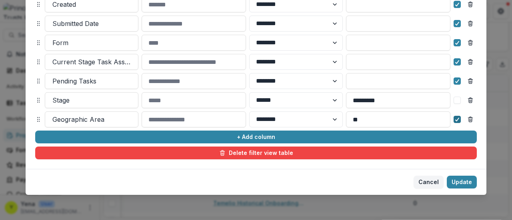
click at [456, 123] on div at bounding box center [457, 119] width 5 height 6
click at [389, 118] on input "**" at bounding box center [398, 120] width 104 height 16
click at [314, 177] on footer "Cancel Update" at bounding box center [256, 182] width 461 height 26
click at [459, 182] on button "Update" at bounding box center [462, 182] width 30 height 13
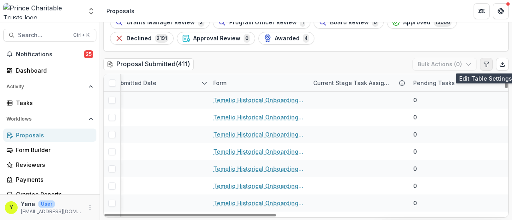
click at [487, 63] on button "Edit table settings" at bounding box center [486, 64] width 13 height 13
select select "******"
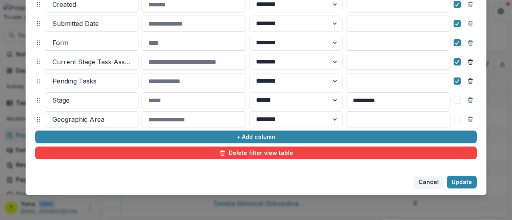
click at [459, 119] on span at bounding box center [457, 119] width 7 height 7
click at [456, 182] on button "Update" at bounding box center [462, 182] width 30 height 13
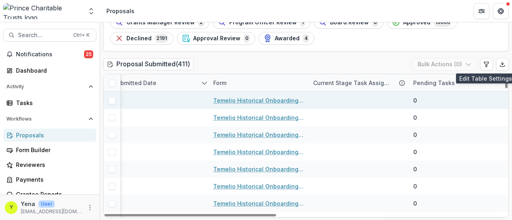
scroll to position [122, 534]
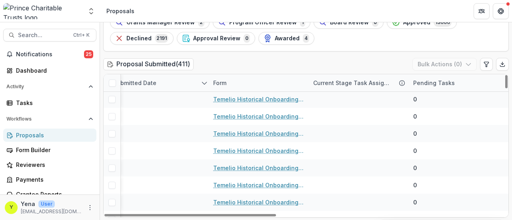
click at [374, 58] on div "Proposal Submitted ( 411 ) Bulk Actions ( 0 )" at bounding box center [306, 66] width 406 height 16
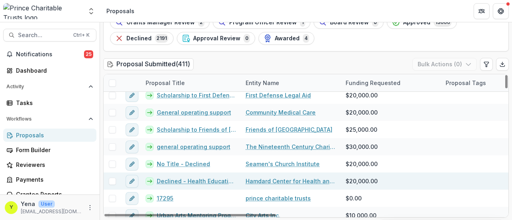
scroll to position [6942, 0]
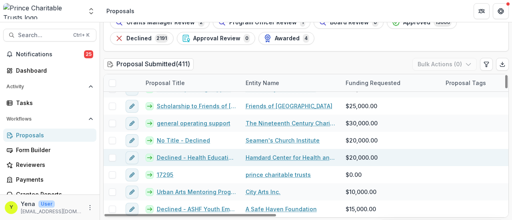
click at [115, 155] on span at bounding box center [112, 157] width 7 height 7
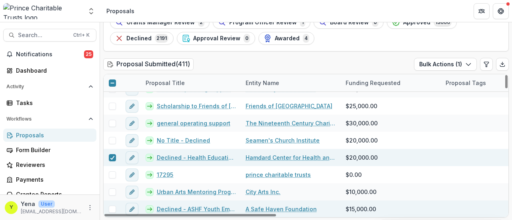
click at [110, 208] on span at bounding box center [112, 209] width 7 height 7
click at [465, 64] on icon "button" at bounding box center [468, 64] width 6 height 6
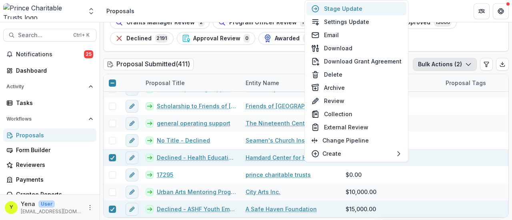
click at [357, 8] on button "Stage Update" at bounding box center [356, 8] width 100 height 13
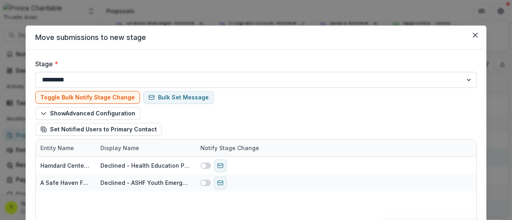
click at [172, 78] on select "**********" at bounding box center [256, 80] width 442 height 16
select select "********"
click at [35, 72] on select "**********" at bounding box center [256, 80] width 442 height 16
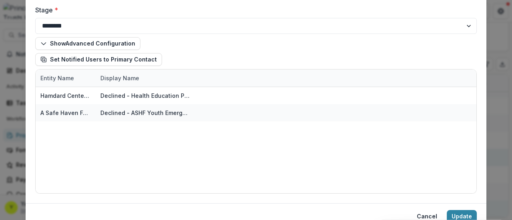
scroll to position [70, 0]
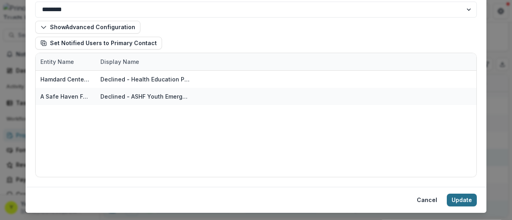
click at [454, 199] on button "Update" at bounding box center [462, 200] width 30 height 13
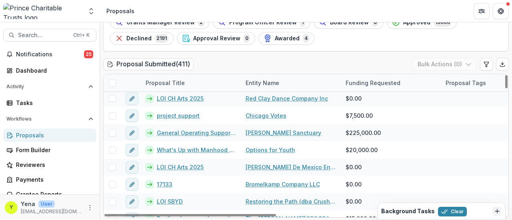
scroll to position [114, 0]
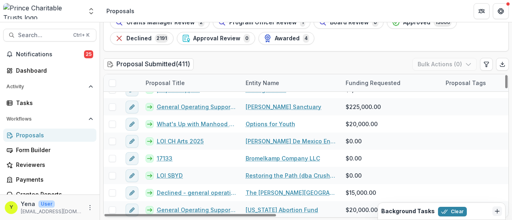
click at [168, 79] on div "Proposal Title" at bounding box center [165, 83] width 49 height 8
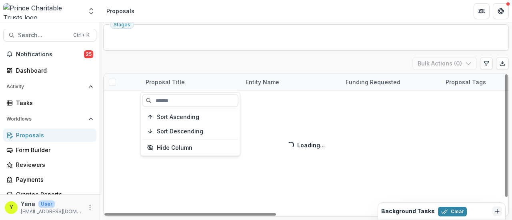
scroll to position [32, 0]
click at [172, 101] on input at bounding box center [190, 100] width 96 height 13
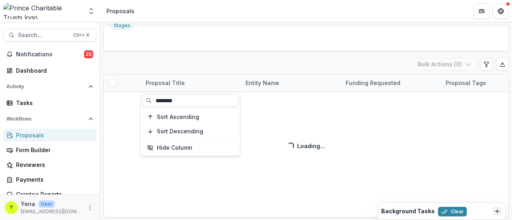
type input "********"
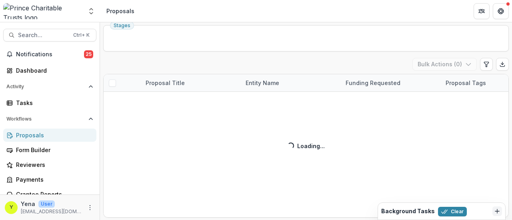
click at [222, 65] on div "Proposal Submitted ( 411 ) Bulk Actions ( 0 ) Proposal Title Entity Name Fundin…" at bounding box center [306, 138] width 406 height 160
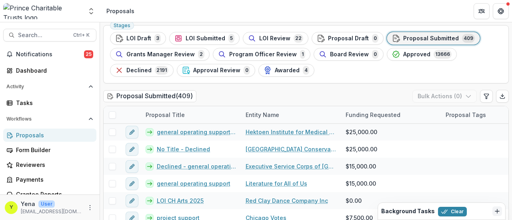
scroll to position [64, 0]
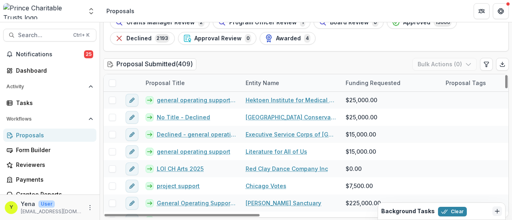
click at [176, 83] on div "Proposal Title" at bounding box center [165, 83] width 49 height 8
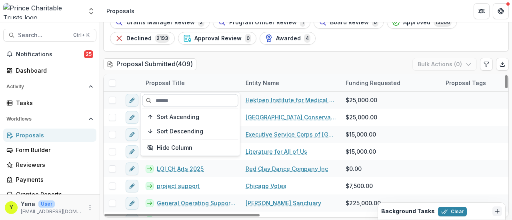
click at [179, 100] on input at bounding box center [190, 100] width 96 height 13
type input "********"
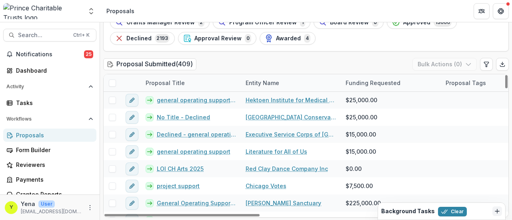
click at [175, 83] on div "Proposal Title" at bounding box center [165, 83] width 49 height 8
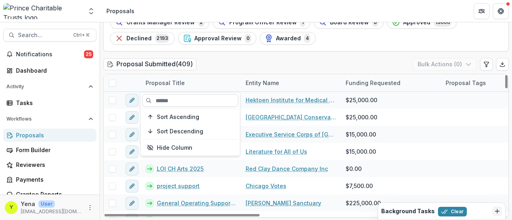
click at [180, 103] on input at bounding box center [190, 100] width 96 height 13
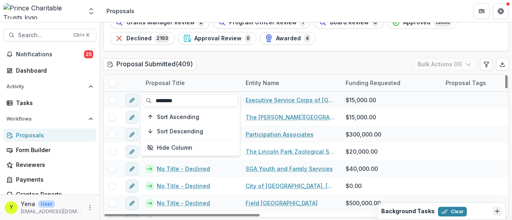
type input "********"
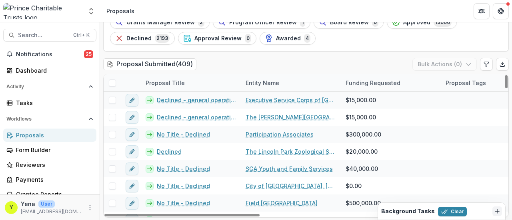
click at [216, 65] on div "Proposal Submitted ( 409 ) Bulk Actions ( 0 )" at bounding box center [306, 66] width 406 height 16
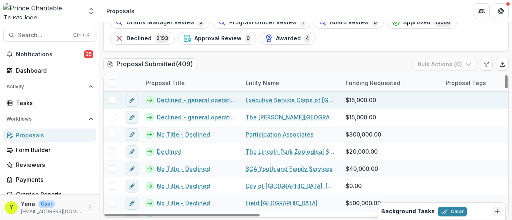
click at [112, 100] on span at bounding box center [112, 100] width 7 height 7
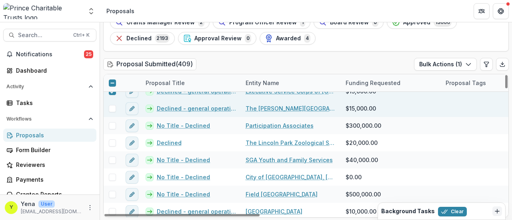
click at [109, 111] on label at bounding box center [112, 108] width 7 height 7
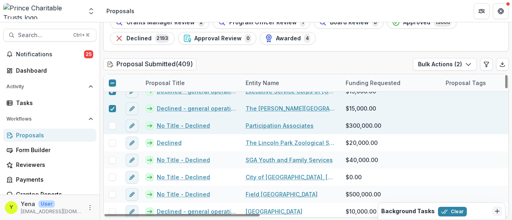
click at [110, 133] on div at bounding box center [112, 125] width 17 height 17
click at [114, 125] on span at bounding box center [112, 125] width 7 height 7
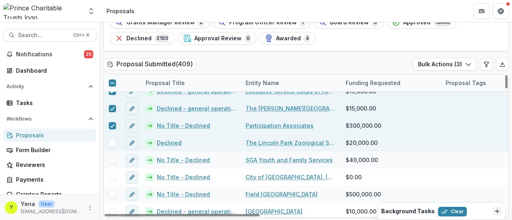
click at [112, 145] on span at bounding box center [112, 143] width 7 height 7
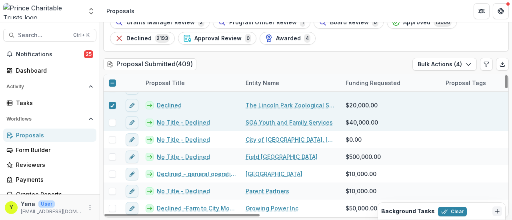
click at [114, 129] on div at bounding box center [112, 122] width 17 height 17
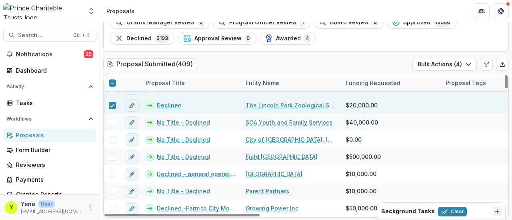
click at [115, 80] on label at bounding box center [112, 83] width 7 height 7
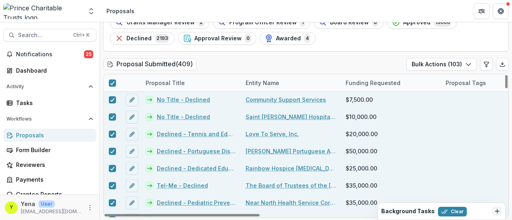
scroll to position [1645, 0]
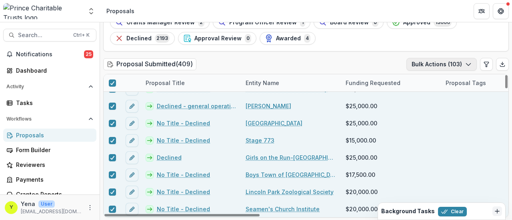
click at [448, 65] on button "Bulk Actions ( 103 )" at bounding box center [441, 64] width 70 height 13
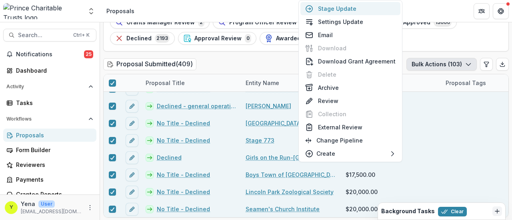
click at [348, 8] on button "Stage Update" at bounding box center [350, 8] width 100 height 13
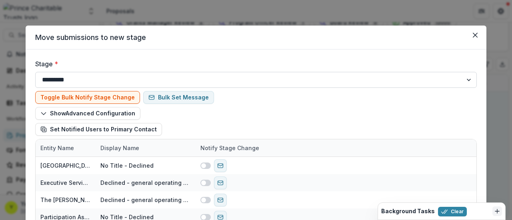
drag, startPoint x: 222, startPoint y: 80, endPoint x: 134, endPoint y: 87, distance: 89.0
click at [222, 80] on select "**********" at bounding box center [256, 80] width 442 height 16
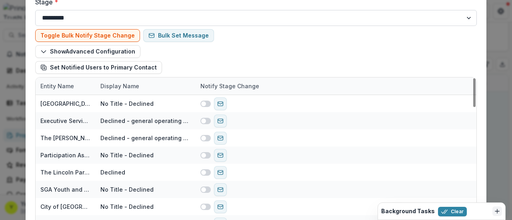
click at [95, 20] on select "**********" at bounding box center [256, 18] width 442 height 16
select select "********"
click at [35, 10] on select "**********" at bounding box center [256, 18] width 442 height 16
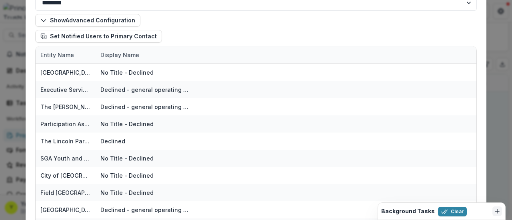
scroll to position [208, 0]
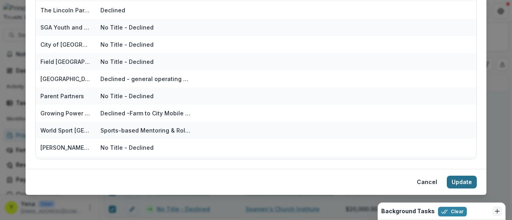
click at [457, 184] on button "Update" at bounding box center [462, 182] width 30 height 13
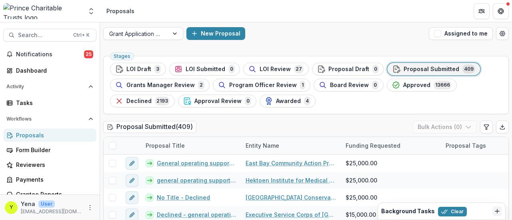
scroll to position [1, 0]
click at [263, 117] on div "Stages LOI Draft 3 LOI Submitted 0 LOI Review 27 Proposal Draft 0 Proposal Subm…" at bounding box center [306, 168] width 412 height 231
click at [220, 121] on div "Proposal Submitted ( 409 ) Bulk Actions ( 0 )" at bounding box center [306, 129] width 406 height 16
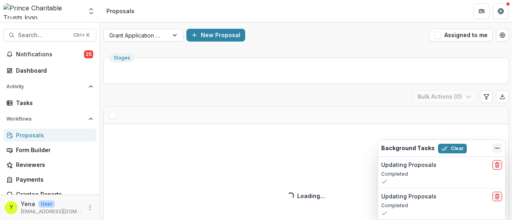
click at [497, 148] on icon "Dismiss" at bounding box center [497, 148] width 6 height 6
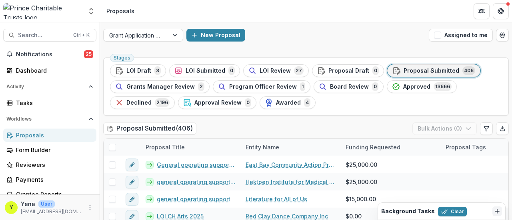
click at [234, 128] on div "Proposal Submitted ( 406 ) Bulk Actions ( 0 )" at bounding box center [306, 130] width 406 height 16
click at [423, 68] on span "Proposal Submitted" at bounding box center [432, 71] width 56 height 7
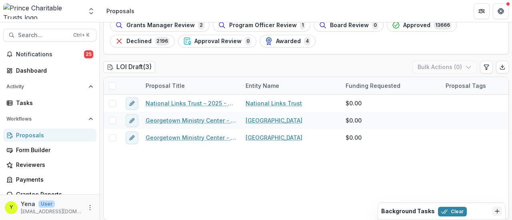
scroll to position [1, 0]
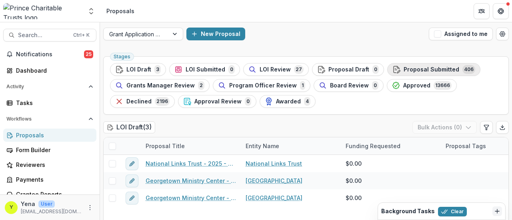
click at [405, 70] on span "Proposal Submitted" at bounding box center [432, 69] width 56 height 7
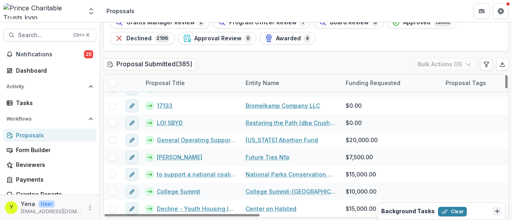
scroll to position [133, 0]
click at [352, 84] on div "Funding Requested" at bounding box center [373, 83] width 64 height 8
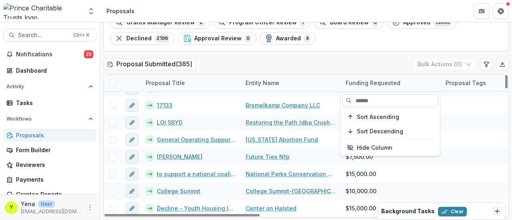
click at [362, 97] on input at bounding box center [390, 100] width 96 height 13
type input "*"
click at [366, 56] on div "Stages LOI Draft 3 LOI Submitted 0 LOI Review 27 Proposal Draft 0 Proposal Subm…" at bounding box center [306, 105] width 412 height 231
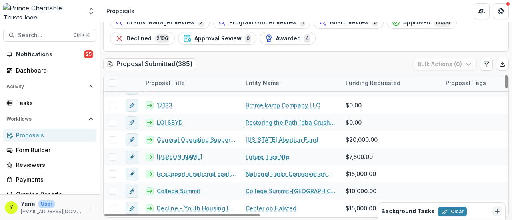
click at [367, 82] on div "Funding Requested" at bounding box center [373, 83] width 64 height 8
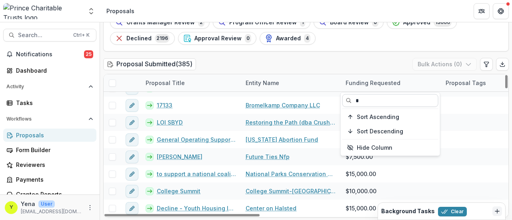
click at [371, 101] on input "*" at bounding box center [390, 100] width 96 height 13
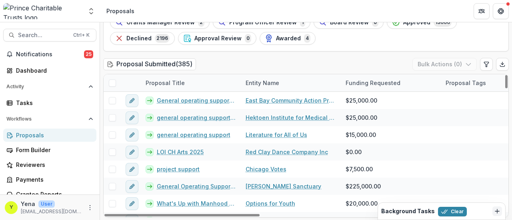
scroll to position [0, 0]
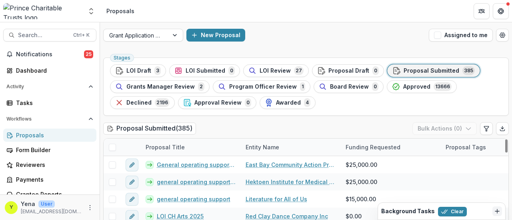
click at [383, 142] on div "Funding Requested" at bounding box center [391, 147] width 100 height 17
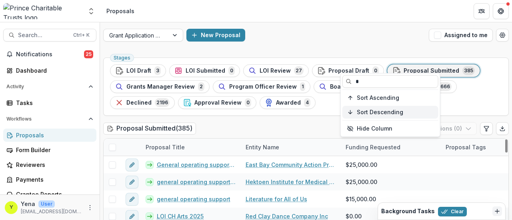
click at [372, 111] on span "Sort Descending" at bounding box center [380, 112] width 46 height 7
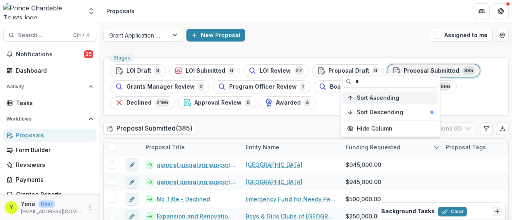
click at [366, 104] on button "Sort Ascending" at bounding box center [390, 98] width 96 height 13
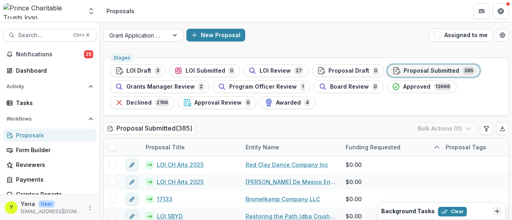
click at [318, 130] on div "Proposal Submitted ( 385 ) Bulk Actions ( 0 )" at bounding box center [306, 130] width 406 height 16
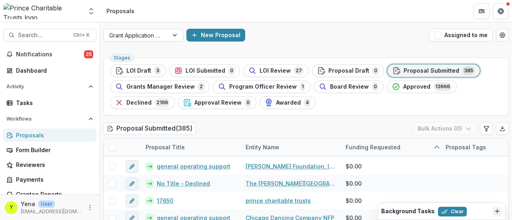
click at [354, 107] on ul "Stages LOI Draft 3 LOI Submitted 0 LOI Review 27 Proposal Draft 0 Proposal Subm…" at bounding box center [306, 86] width 392 height 45
click at [404, 70] on span "Proposal Submitted" at bounding box center [432, 71] width 56 height 7
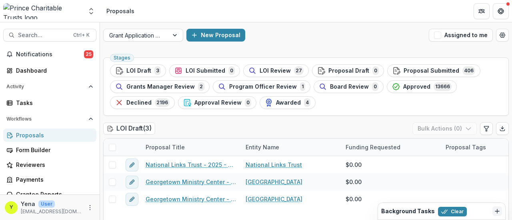
scroll to position [734, 0]
click at [141, 72] on span "LOI Draft" at bounding box center [138, 71] width 25 height 7
click at [311, 35] on div "New Proposal" at bounding box center [305, 35] width 239 height 13
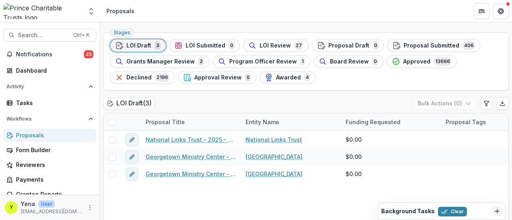
scroll to position [26, 0]
click at [350, 76] on ul "Stages LOI Draft 3 LOI Submitted 0 LOI Review 27 Proposal Draft 0 Proposal Subm…" at bounding box center [306, 61] width 392 height 45
click at [404, 45] on span "Proposal Submitted" at bounding box center [432, 45] width 56 height 7
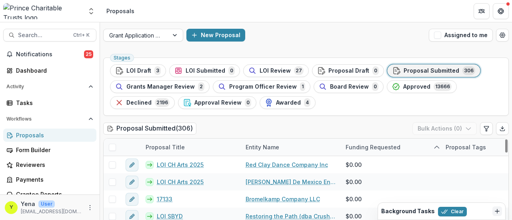
click at [263, 146] on div "Entity Name" at bounding box center [262, 147] width 43 height 8
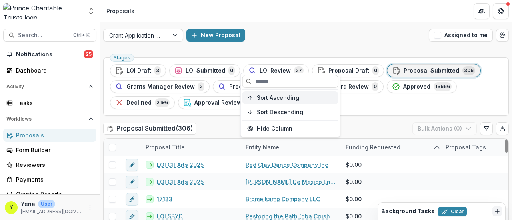
click at [268, 98] on span "Sort Ascending" at bounding box center [278, 98] width 42 height 7
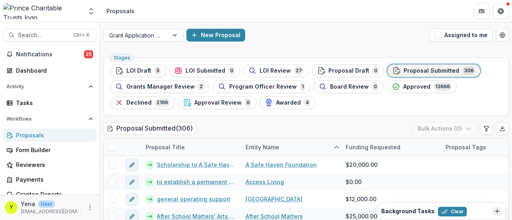
click at [363, 109] on div "Stages LOI Draft 3 LOI Submitted 0 LOI Review 27 Proposal Draft 0 Proposal Subm…" at bounding box center [306, 87] width 406 height 58
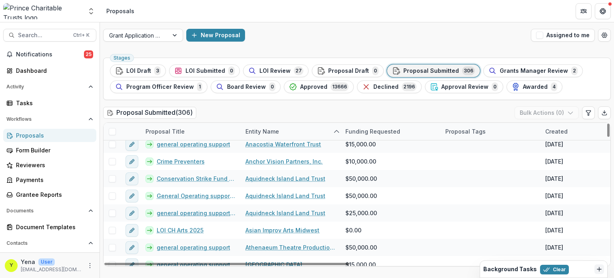
scroll to position [160, 0]
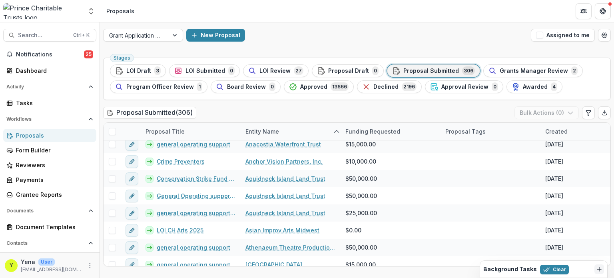
click at [240, 102] on div "Stages LOI Draft 3 LOI Submitted 0 LOI Review 27 Proposal Draft 0 Proposal Subm…" at bounding box center [357, 166] width 514 height 224
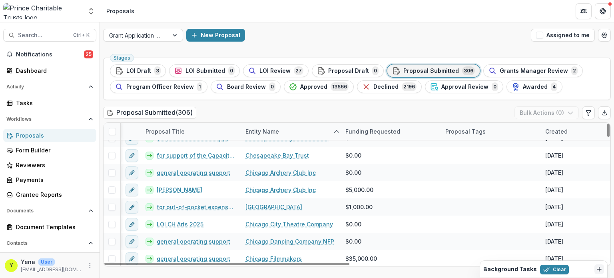
scroll to position [682, 0]
click at [308, 84] on span "Approved" at bounding box center [313, 87] width 27 height 7
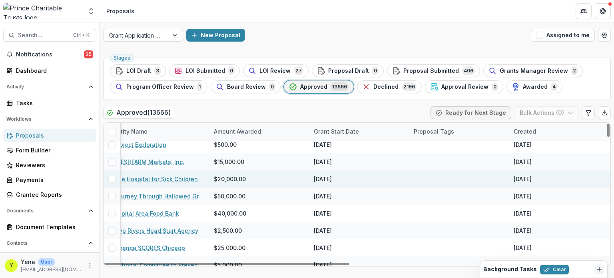
scroll to position [14, 0]
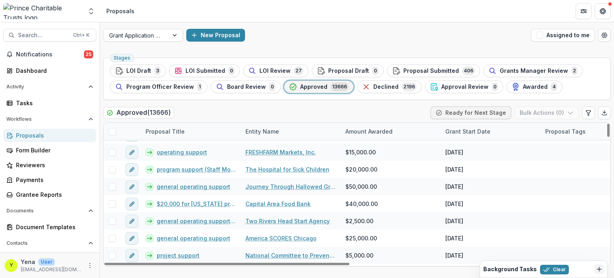
click at [251, 108] on div "Approved ( 13666 ) Ready for Next Stage Bulk Actions ( 0 )" at bounding box center [357, 114] width 508 height 16
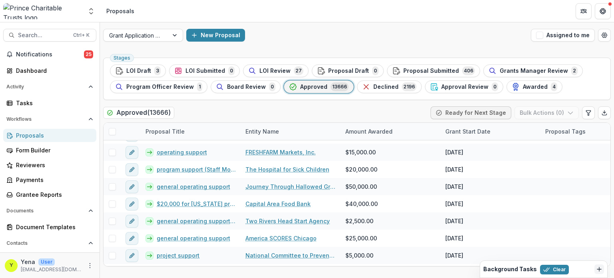
click at [272, 105] on div "Stages LOI Draft 3 LOI Submitted 0 LOI Review 27 Proposal Draft 0 Proposal Subm…" at bounding box center [357, 166] width 514 height 224
click at [428, 66] on div "Proposal Submitted 406" at bounding box center [433, 70] width 83 height 9
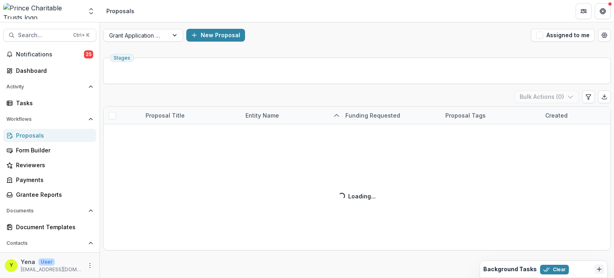
click at [322, 38] on div "New Proposal" at bounding box center [357, 35] width 342 height 13
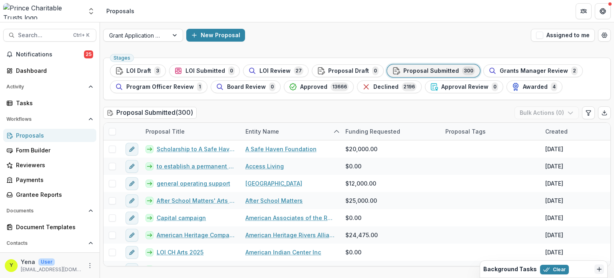
click at [298, 38] on div "New Proposal" at bounding box center [357, 35] width 342 height 13
click at [284, 36] on div "New Proposal" at bounding box center [357, 35] width 342 height 13
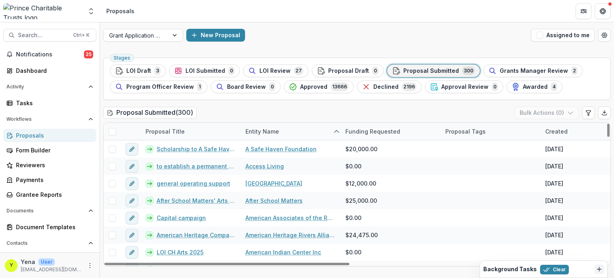
click at [284, 35] on div "New Proposal" at bounding box center [357, 35] width 342 height 13
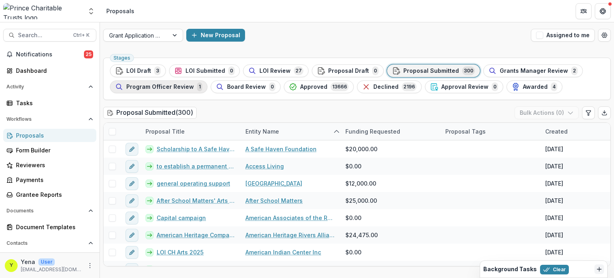
click at [165, 84] on span "Program Officer Review" at bounding box center [160, 87] width 68 height 7
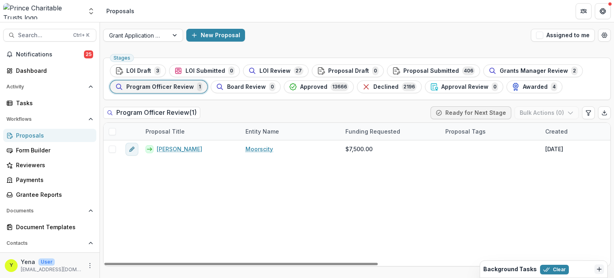
drag, startPoint x: 160, startPoint y: 147, endPoint x: 269, endPoint y: 166, distance: 110.5
click at [269, 166] on div "Aya Moorscity $7,500.00 Aug 27, 2025 -- Temelio Historical Onboarding Form 0" at bounding box center [572, 203] width 937 height 126
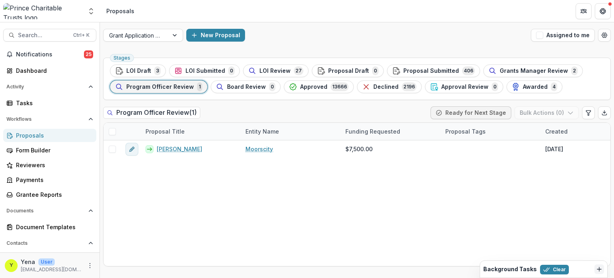
click at [287, 32] on div "New Proposal" at bounding box center [357, 35] width 342 height 13
click at [342, 43] on div "Grant Application Process New Proposal Assigned to me" at bounding box center [357, 35] width 514 height 26
click at [315, 87] on span "Approved" at bounding box center [313, 87] width 27 height 7
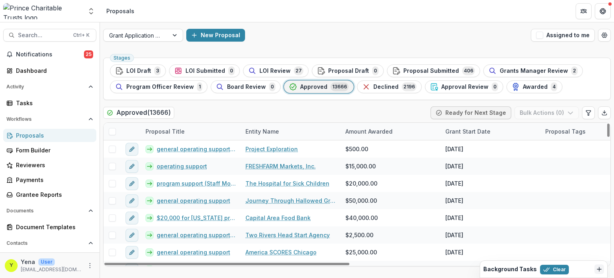
click at [288, 116] on div "Approved ( 13666 ) Ready for Next Stage Bulk Actions ( 0 )" at bounding box center [357, 114] width 508 height 16
click at [112, 131] on span at bounding box center [112, 131] width 7 height 7
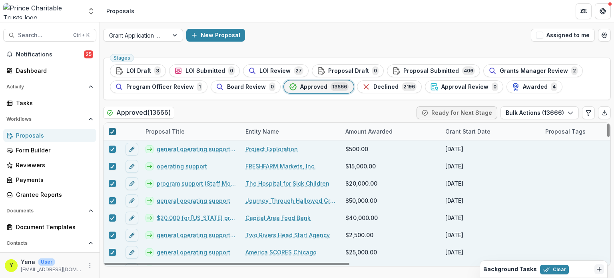
click at [114, 130] on polyline at bounding box center [112, 131] width 4 height 3
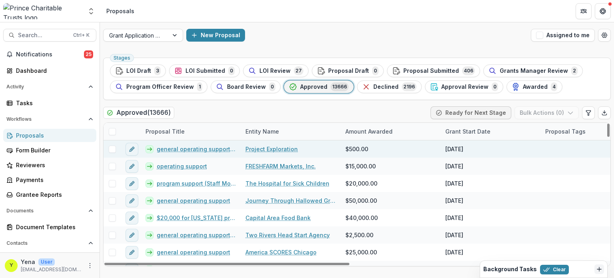
click at [190, 148] on link "general operating support (employee matching gift - [PERSON_NAME])" at bounding box center [196, 149] width 79 height 8
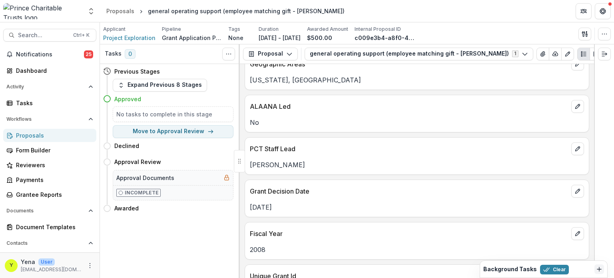
scroll to position [86, 0]
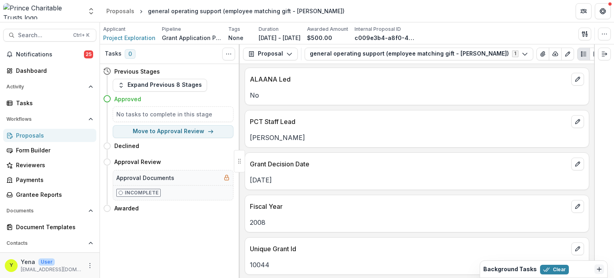
click at [43, 129] on link "Proposals" at bounding box center [49, 135] width 93 height 13
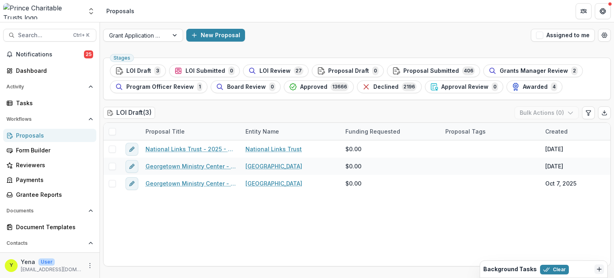
click at [156, 220] on div "National Links Trust - 2025 - DC - Expedited Grant Update National Links Trust …" at bounding box center [572, 203] width 937 height 126
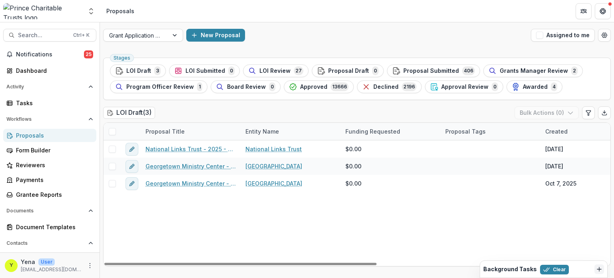
click at [194, 220] on div "National Links Trust - 2025 - DC - Expedited Grant Update National Links Trust …" at bounding box center [572, 203] width 937 height 126
click at [300, 89] on span "Approved" at bounding box center [313, 87] width 27 height 7
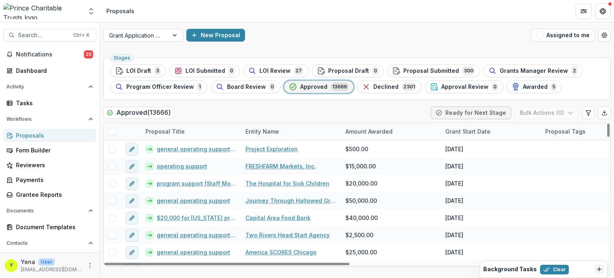
click at [113, 131] on span at bounding box center [112, 131] width 7 height 7
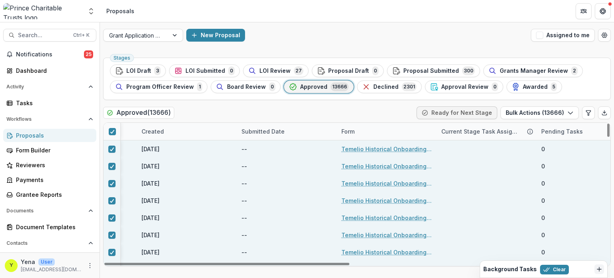
scroll to position [0, 529]
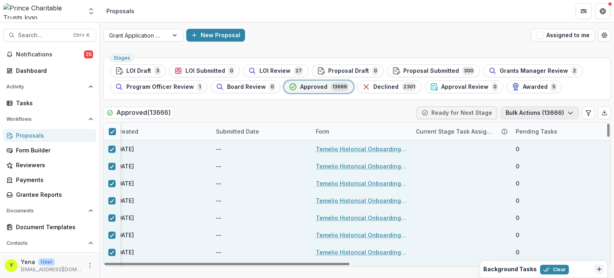
click at [511, 113] on icon "button" at bounding box center [570, 113] width 6 height 6
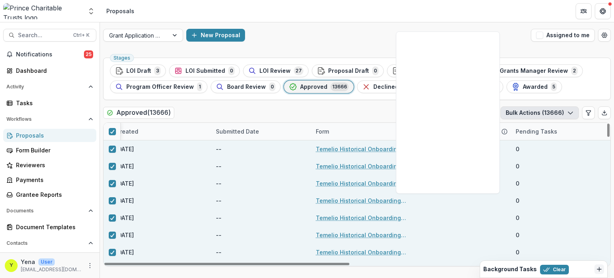
scroll to position [0, 0]
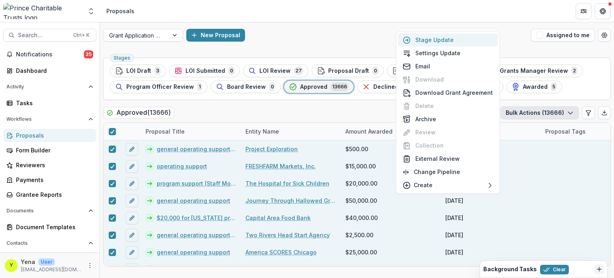
click at [440, 41] on button "Stage Update" at bounding box center [448, 39] width 100 height 13
select select "********"
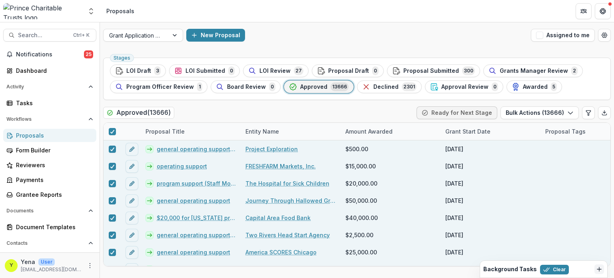
type input "**"
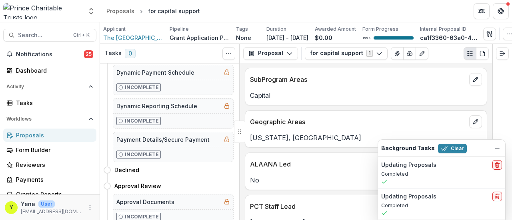
scroll to position [279, 0]
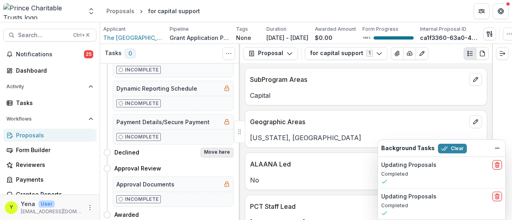
click at [216, 153] on button "Move here" at bounding box center [216, 153] width 33 height 10
select select "********"
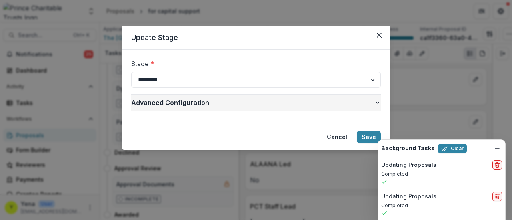
click at [298, 102] on span "Advanced Configuration" at bounding box center [252, 103] width 243 height 10
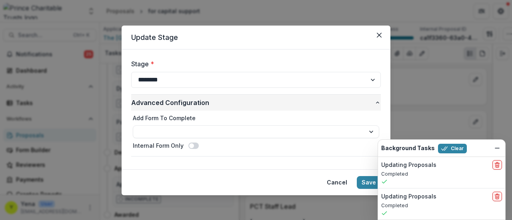
scroll to position [0, 0]
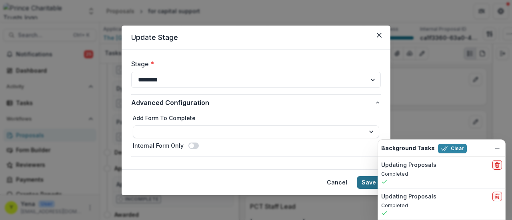
click at [363, 182] on button "Save" at bounding box center [369, 182] width 24 height 13
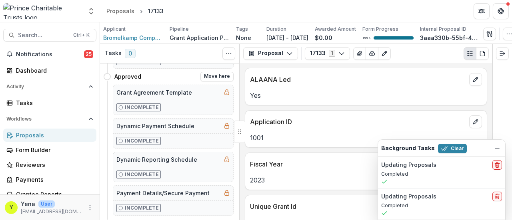
scroll to position [279, 0]
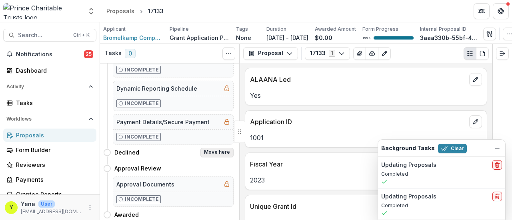
click at [215, 152] on button "Move here" at bounding box center [216, 153] width 33 height 10
select select "********"
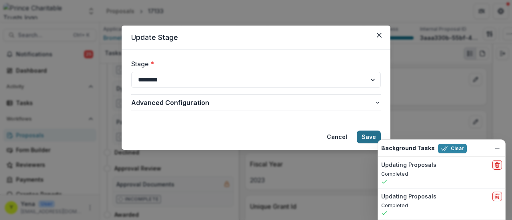
click at [365, 137] on button "Save" at bounding box center [369, 137] width 24 height 13
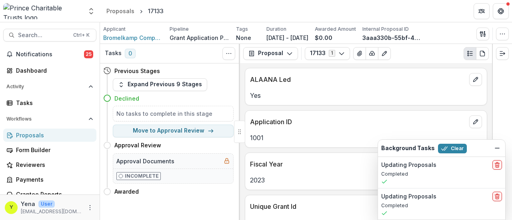
scroll to position [0, 0]
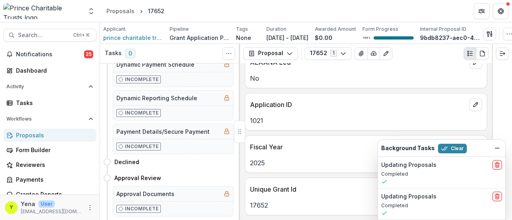
scroll to position [270, 0]
click at [214, 160] on button "Move here" at bounding box center [216, 162] width 33 height 10
select select "********"
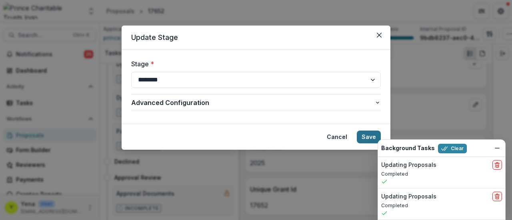
click at [364, 134] on button "Save" at bounding box center [369, 137] width 24 height 13
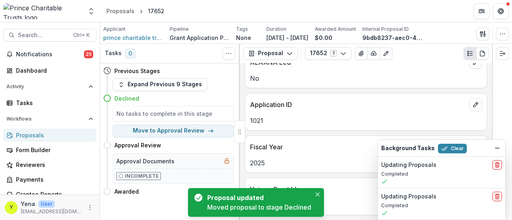
scroll to position [16, 0]
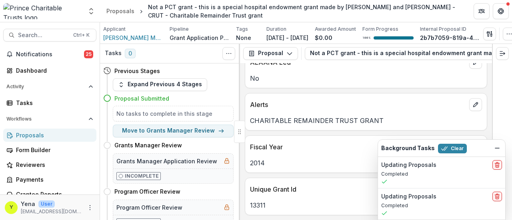
scroll to position [62, 0]
click at [274, 56] on button "Proposal" at bounding box center [270, 53] width 55 height 13
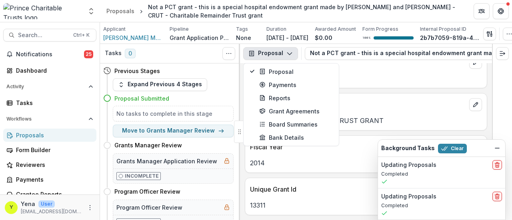
click at [370, 89] on div "Geographic Areas Other ALAANA Led No Alerts CHARITABLE REMAINDER TRUST GRANT Fi…" at bounding box center [366, 141] width 252 height 157
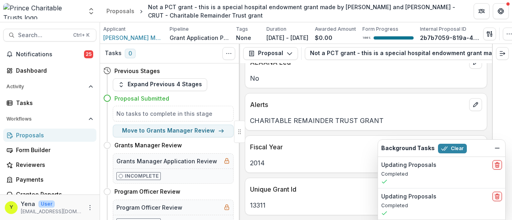
scroll to position [0, 0]
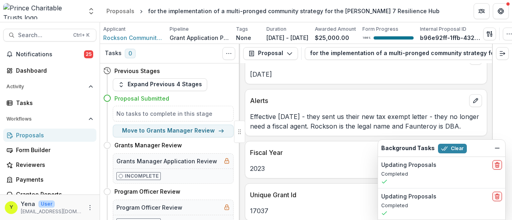
scroll to position [240, 0]
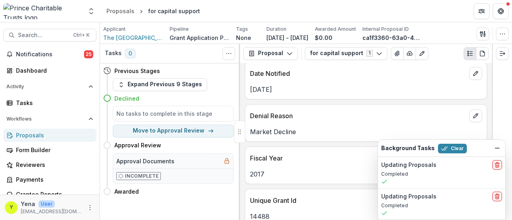
scroll to position [268, 0]
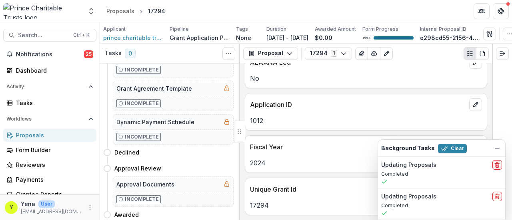
scroll to position [278, 0]
click at [216, 152] on button "Move here" at bounding box center [216, 154] width 33 height 10
select select "********"
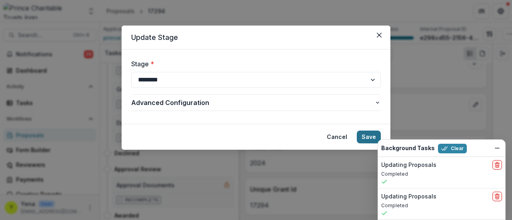
click at [362, 133] on button "Save" at bounding box center [369, 137] width 24 height 13
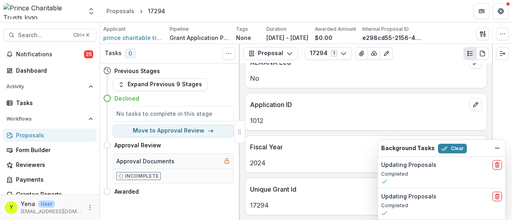
scroll to position [16, 0]
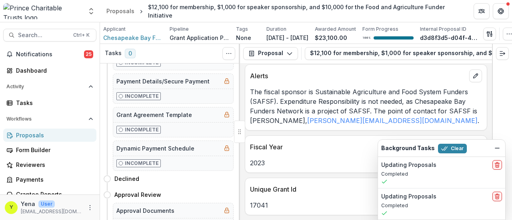
scroll to position [279, 0]
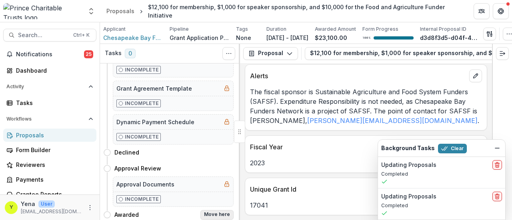
click at [214, 215] on button "Move here" at bounding box center [216, 215] width 33 height 10
select select "*******"
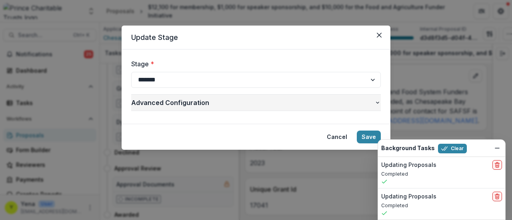
click at [217, 105] on span "Advanced Configuration" at bounding box center [252, 103] width 243 height 10
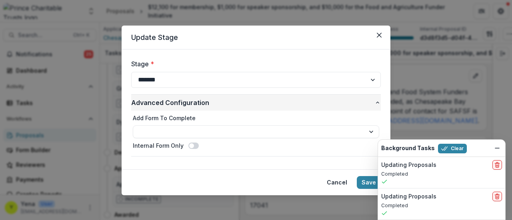
click at [218, 103] on span "Advanced Configuration" at bounding box center [252, 103] width 243 height 10
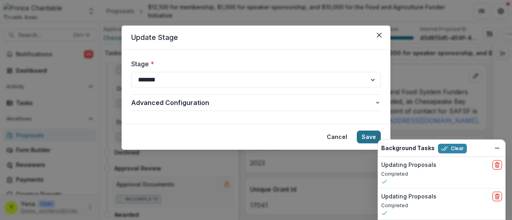
click at [363, 135] on button "Save" at bounding box center [369, 137] width 24 height 13
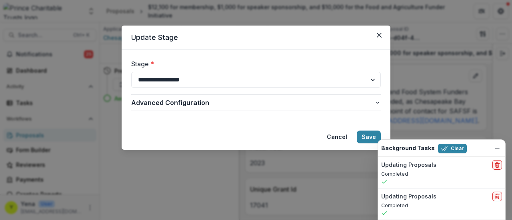
scroll to position [256, 0]
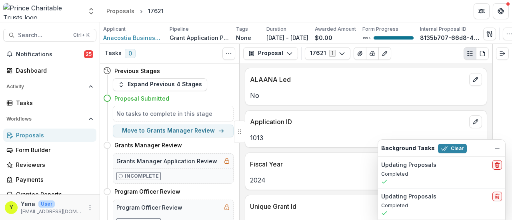
scroll to position [19, 0]
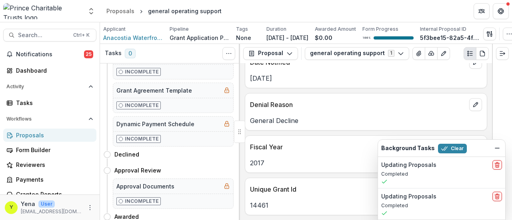
scroll to position [279, 0]
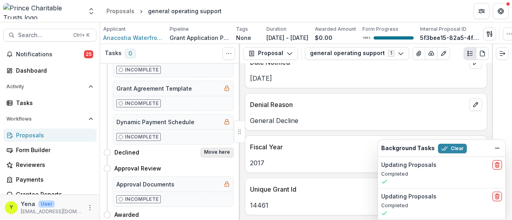
click at [218, 152] on button "Move here" at bounding box center [216, 153] width 33 height 10
select select "********"
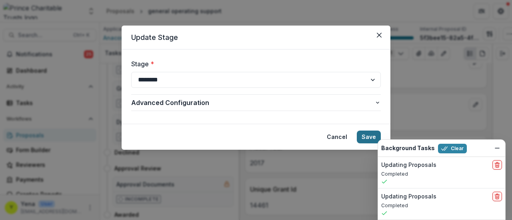
click at [365, 133] on button "Save" at bounding box center [369, 137] width 24 height 13
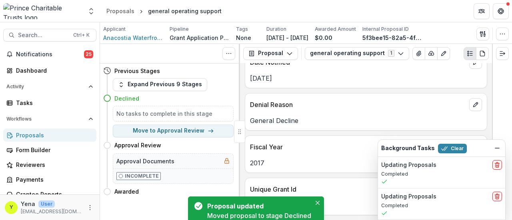
scroll to position [226, 0]
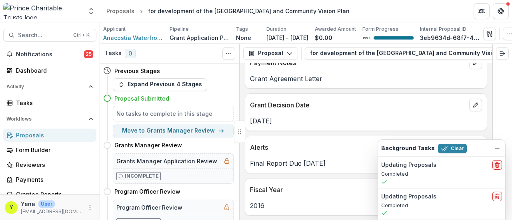
scroll to position [231, 0]
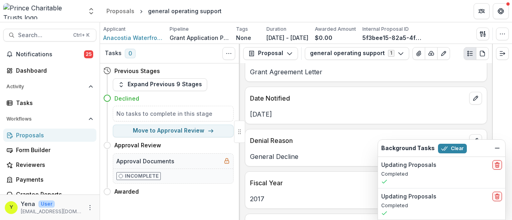
scroll to position [194, 0]
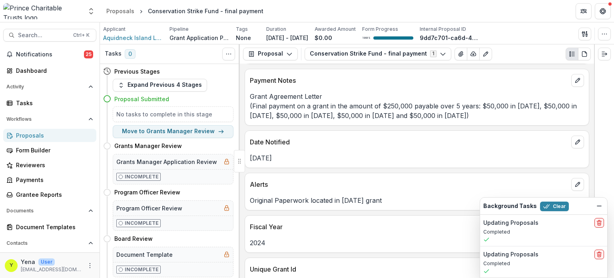
scroll to position [169, 0]
click at [283, 53] on button "Proposal" at bounding box center [270, 54] width 55 height 13
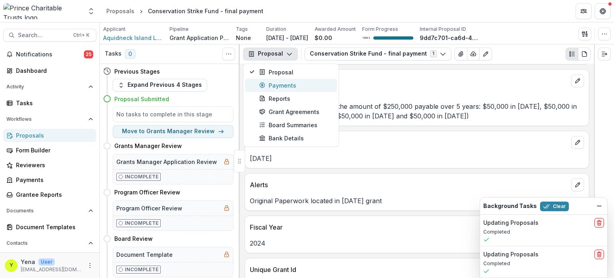
click at [275, 82] on div "Payments" at bounding box center [295, 85] width 73 height 8
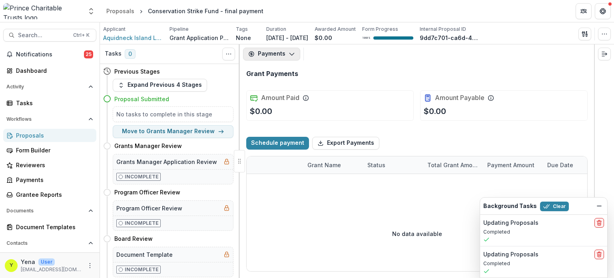
click at [286, 53] on button "Payments" at bounding box center [271, 54] width 57 height 13
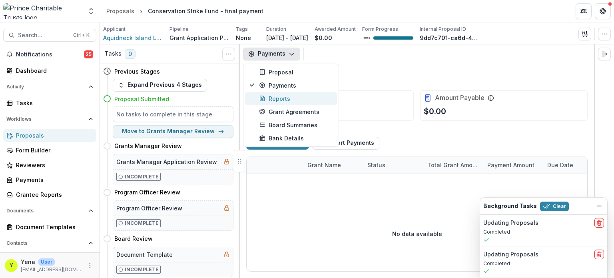
click at [277, 99] on div "Reports" at bounding box center [295, 98] width 73 height 8
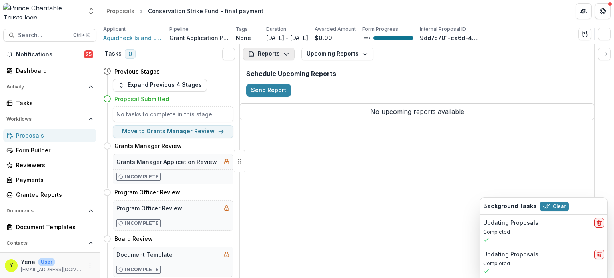
click at [283, 55] on icon "button" at bounding box center [286, 54] width 6 height 6
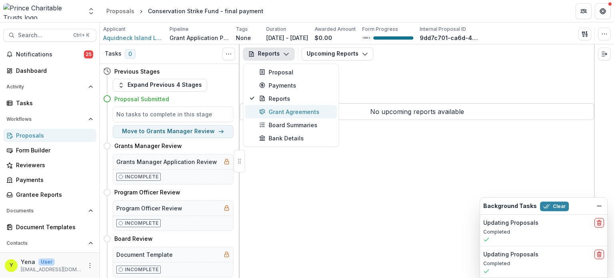
click at [278, 110] on div "Grant Agreements" at bounding box center [295, 112] width 73 height 8
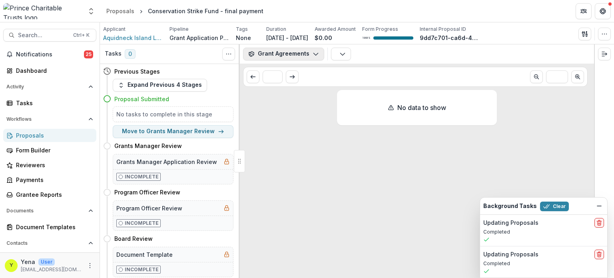
click at [295, 56] on button "Grant Agreements" at bounding box center [283, 54] width 81 height 13
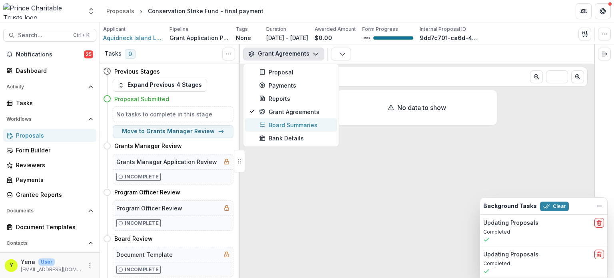
click at [286, 124] on div "Board Summaries" at bounding box center [295, 125] width 73 height 8
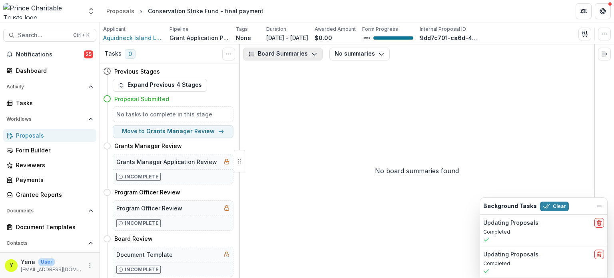
click at [295, 52] on button "Board Summaries" at bounding box center [283, 54] width 80 height 13
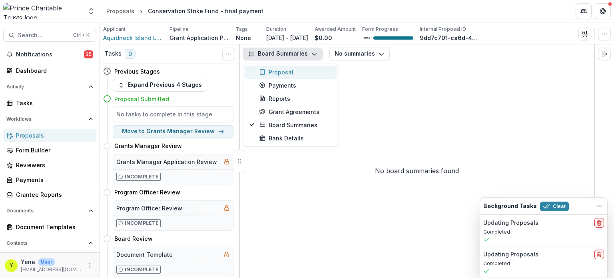
click at [283, 68] on div "Proposal" at bounding box center [295, 72] width 73 height 8
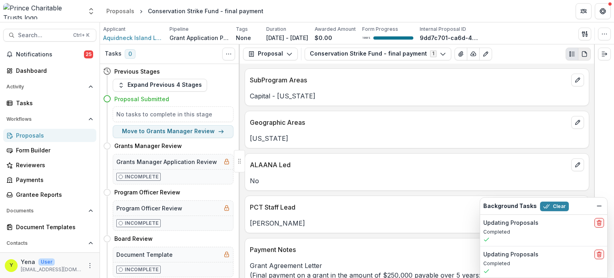
click at [511, 51] on icon "PDF view" at bounding box center [584, 54] width 6 height 6
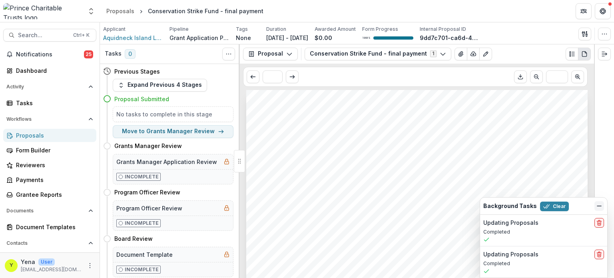
click at [511, 206] on icon "Dismiss" at bounding box center [599, 206] width 6 height 6
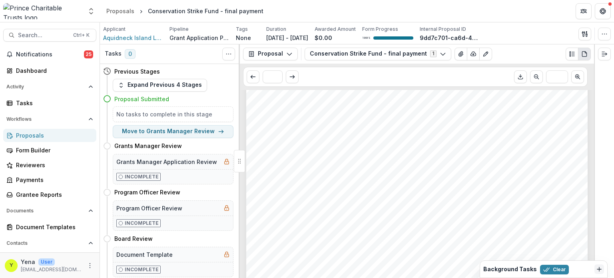
scroll to position [786, 0]
click at [511, 54] on icon "Expand right" at bounding box center [604, 54] width 6 height 6
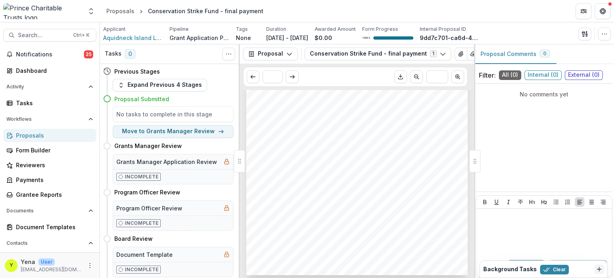
scroll to position [447, 0]
click at [458, 54] on icon "View Attached Files" at bounding box center [461, 54] width 6 height 6
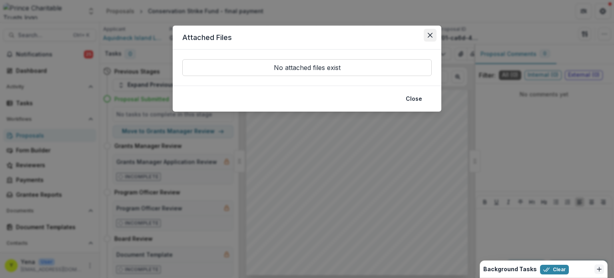
click at [430, 33] on icon "Close" at bounding box center [430, 35] width 5 height 5
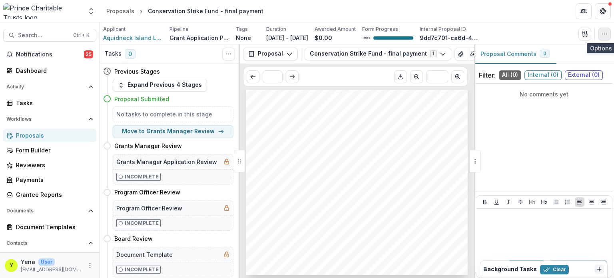
click at [511, 34] on button "button" at bounding box center [604, 34] width 13 height 13
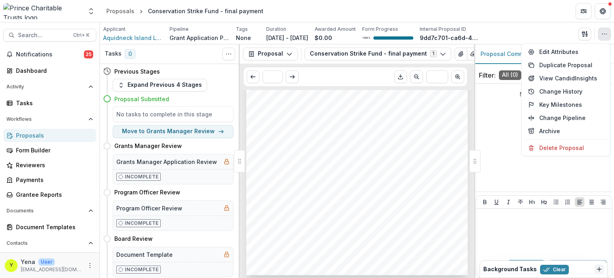
click at [504, 12] on header "Proposals Conservation Strike Fund - final payment" at bounding box center [357, 11] width 514 height 22
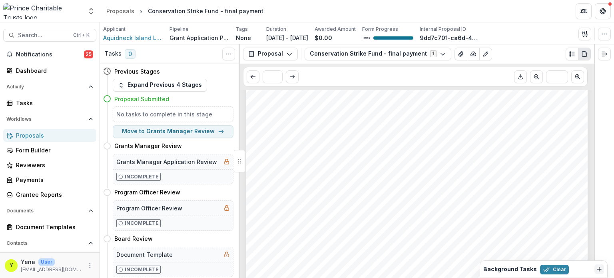
scroll to position [786, 0]
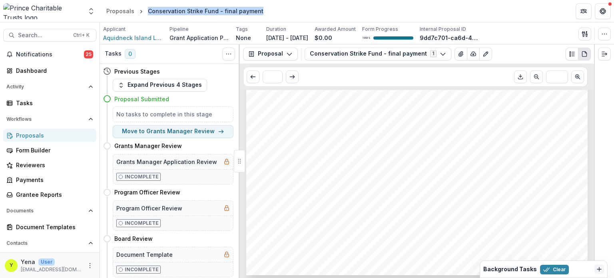
drag, startPoint x: 147, startPoint y: 9, endPoint x: 267, endPoint y: 9, distance: 120.4
click at [267, 9] on header "Proposals Conservation Strike Fund - final payment" at bounding box center [357, 11] width 514 height 22
copy div "Conservation Strike Fund - final payment"
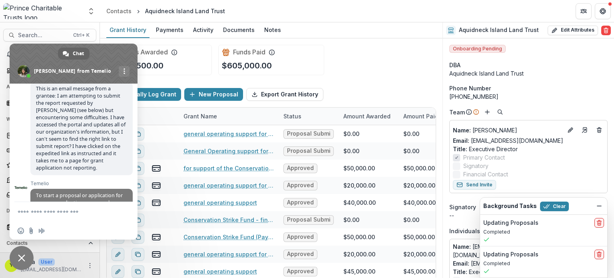
scroll to position [715, 0]
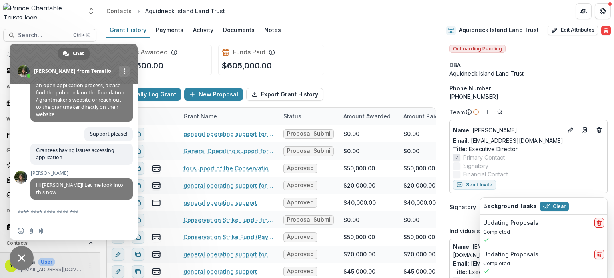
click at [23, 253] on span "Close chat" at bounding box center [22, 258] width 24 height 24
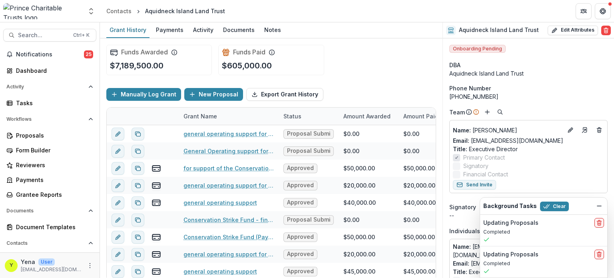
click at [471, 70] on div "Aquidneck Island Land Trust" at bounding box center [529, 73] width 158 height 8
copy div "Aquidneck Island Land Trust"
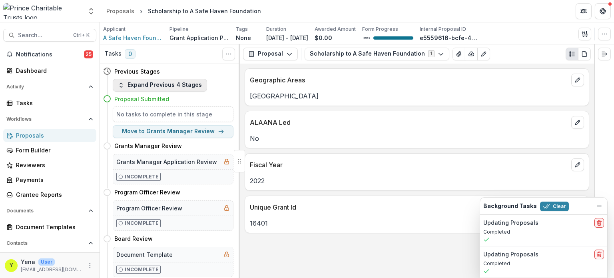
click at [144, 85] on button "Expand Previous 4 Stages" at bounding box center [160, 85] width 94 height 13
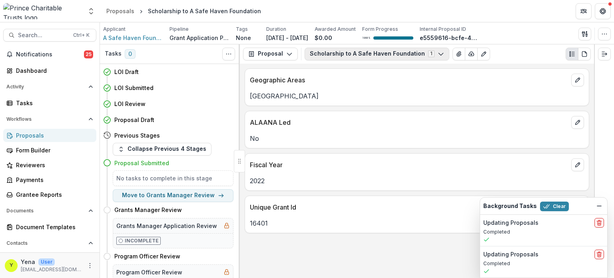
click at [404, 54] on button "Scholarship to A Safe Haven Foundation 1" at bounding box center [377, 54] width 145 height 13
click at [308, 240] on div "Geographic Areas Chicago ALAANA Led No Fiscal Year 2022 Unique Grant Id 16401" at bounding box center [417, 171] width 354 height 215
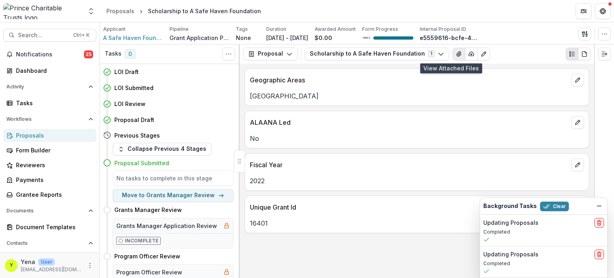
click at [453, 54] on button "View Attached Files" at bounding box center [459, 54] width 13 height 13
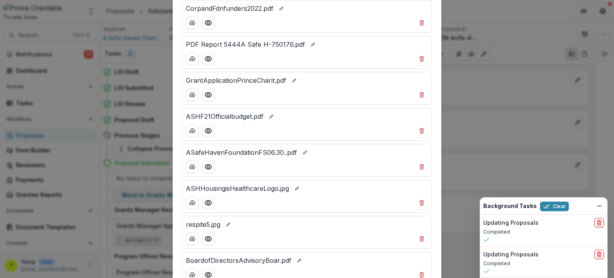
scroll to position [233, 0]
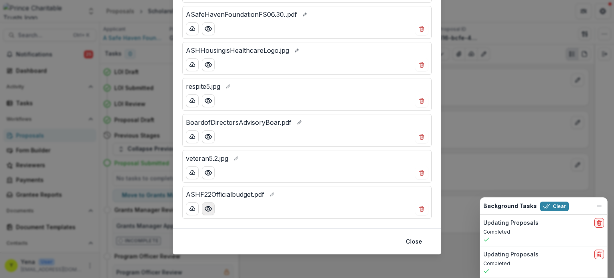
click at [206, 209] on icon "Preview ASHF22Officialbudget.pdf" at bounding box center [208, 208] width 6 height 5
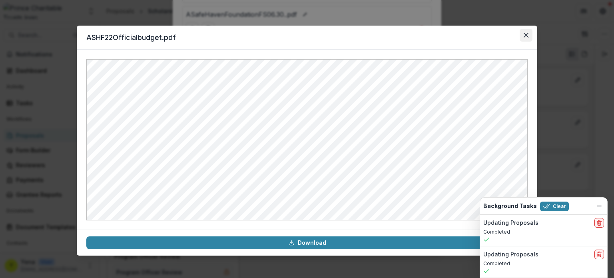
click at [525, 35] on icon "Close" at bounding box center [526, 35] width 5 height 5
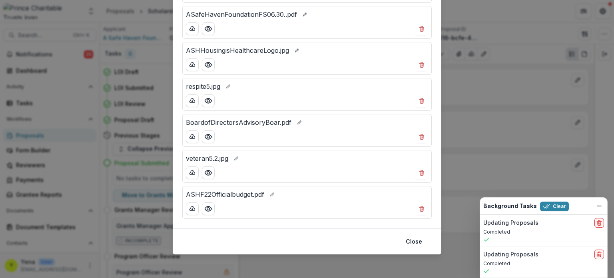
click at [485, 126] on div "Attached Files WeldingClass.jpeg CorpandFdnfunders2022.pdf PDF Report 5444A Saf…" at bounding box center [307, 139] width 614 height 278
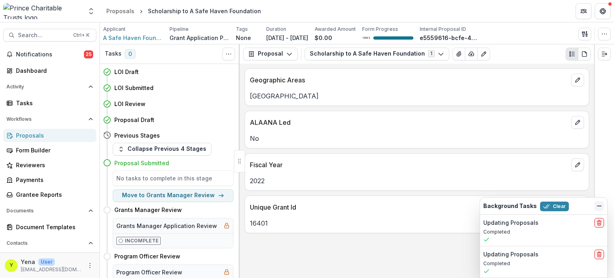
click at [600, 208] on icon "Dismiss" at bounding box center [599, 206] width 6 height 6
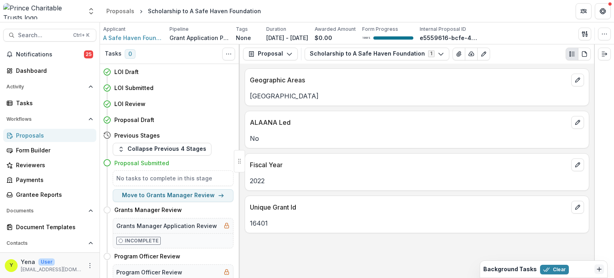
click at [205, 10] on div "Scholarship to A Safe Haven Foundation" at bounding box center [204, 11] width 113 height 8
copy header "Scholarship to A Safe Haven Foundation"
click at [286, 12] on header "Proposals Scholarship to A Safe Haven Foundation" at bounding box center [357, 11] width 514 height 22
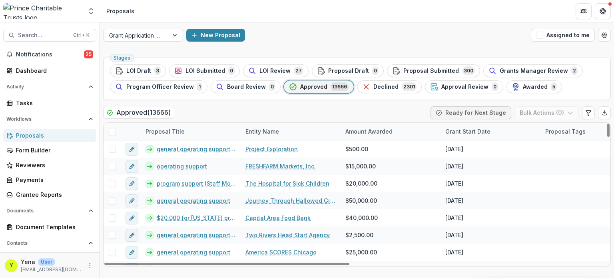
click at [112, 129] on span at bounding box center [112, 131] width 7 height 7
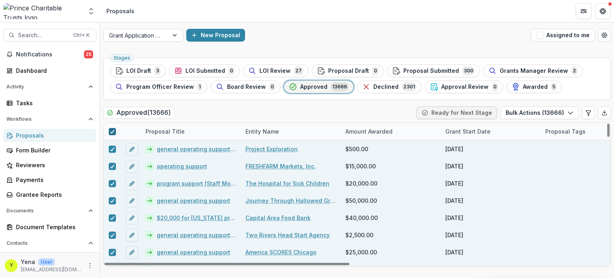
click at [112, 130] on icon at bounding box center [112, 132] width 5 height 4
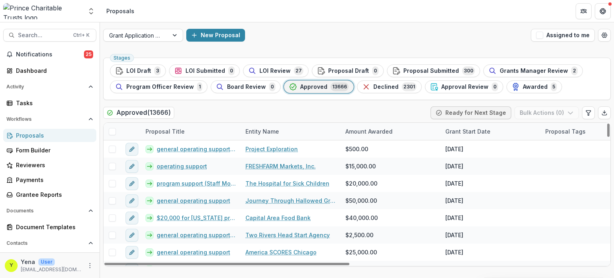
click at [112, 129] on span at bounding box center [112, 131] width 7 height 7
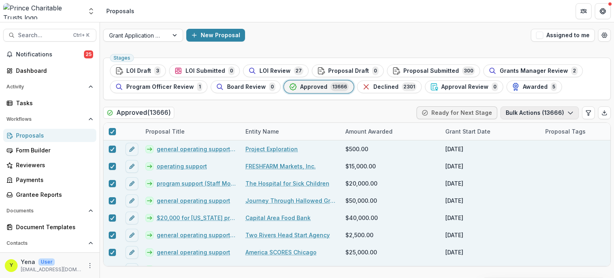
click at [569, 110] on icon "button" at bounding box center [570, 113] width 6 height 6
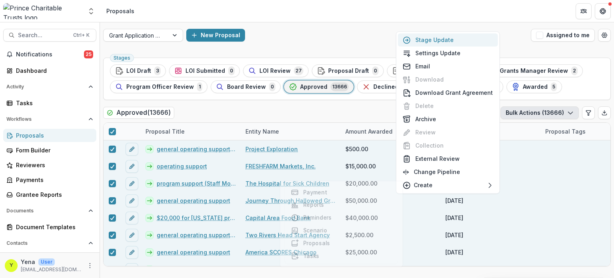
click at [438, 39] on button "Stage Update" at bounding box center [448, 39] width 100 height 13
select select "********"
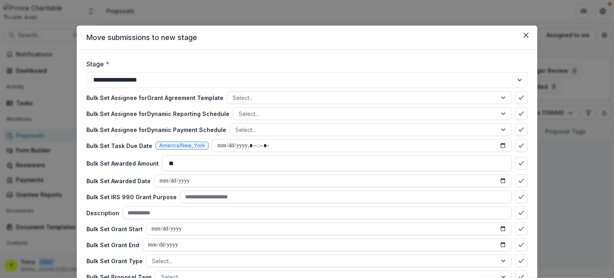
click at [438, 39] on header "Move submissions to new stage" at bounding box center [307, 38] width 461 height 24
click at [133, 86] on select "**********" at bounding box center [307, 80] width 442 height 16
select select "*******"
click at [86, 72] on select "**********" at bounding box center [307, 80] width 442 height 16
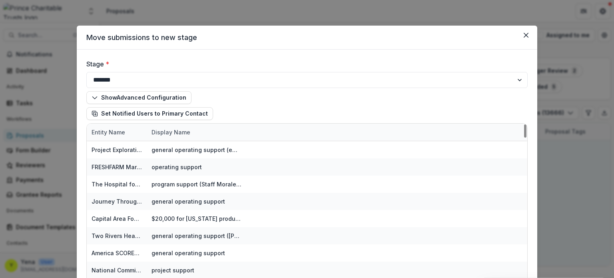
click at [81, 176] on div "**********" at bounding box center [307, 214] width 461 height 328
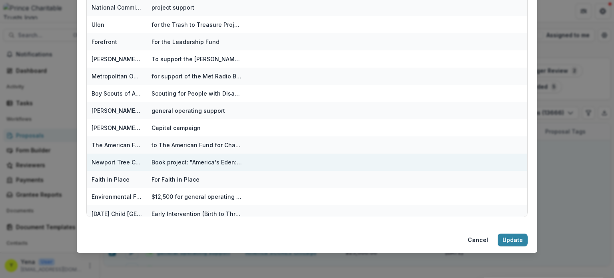
scroll to position [150, 0]
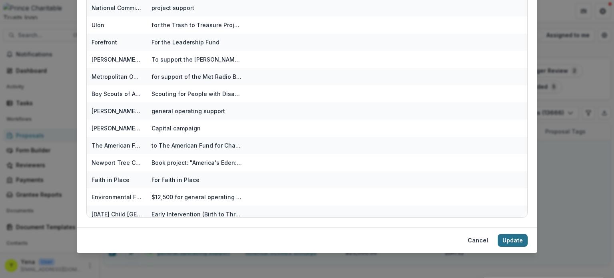
click at [510, 237] on button "Update" at bounding box center [513, 240] width 30 height 13
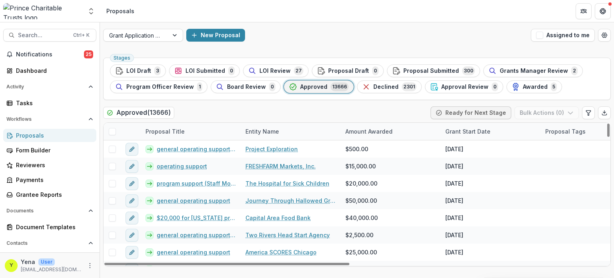
click at [371, 45] on div "Grant Application Process New Proposal Assigned to me" at bounding box center [357, 35] width 514 height 26
